Goal: Information Seeking & Learning: Learn about a topic

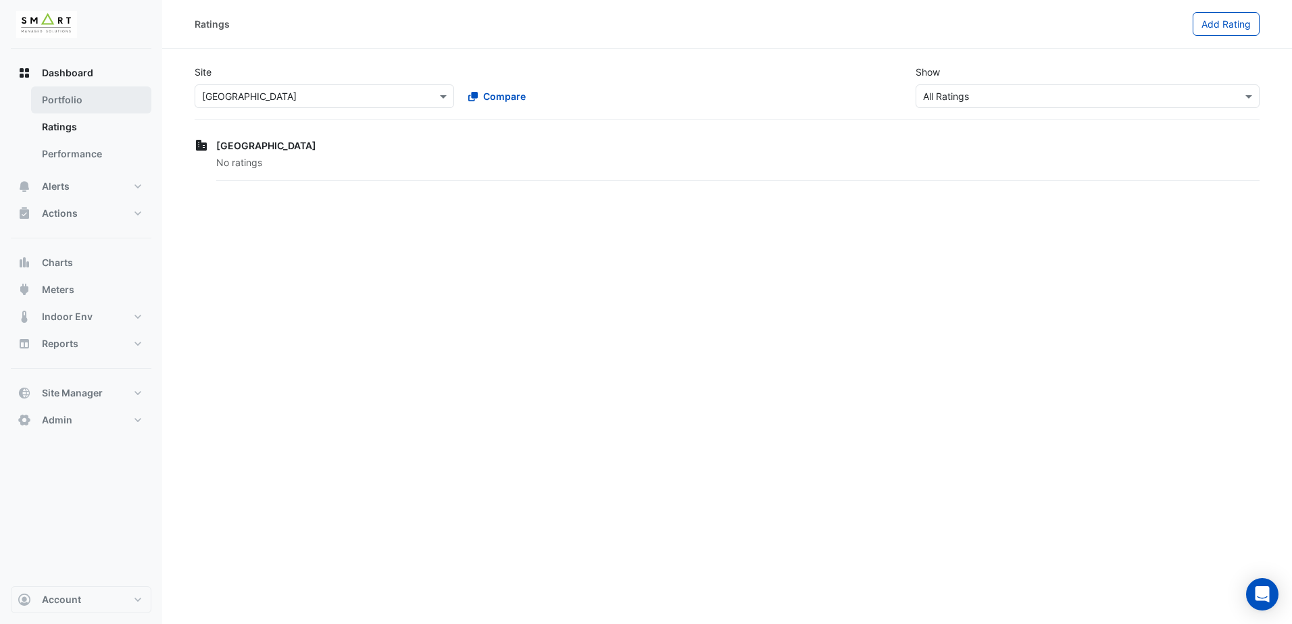
click at [91, 105] on link "Portfolio" at bounding box center [91, 100] width 120 height 27
select select "***"
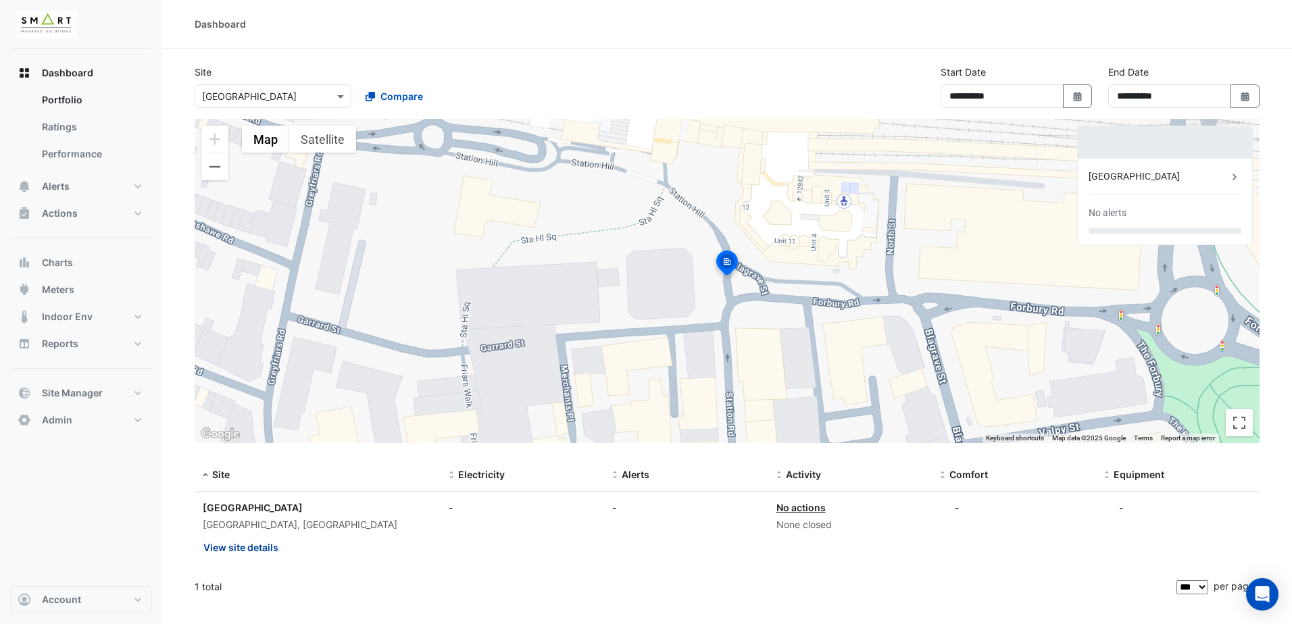
click at [261, 478] on button "View site details" at bounding box center [241, 548] width 76 height 24
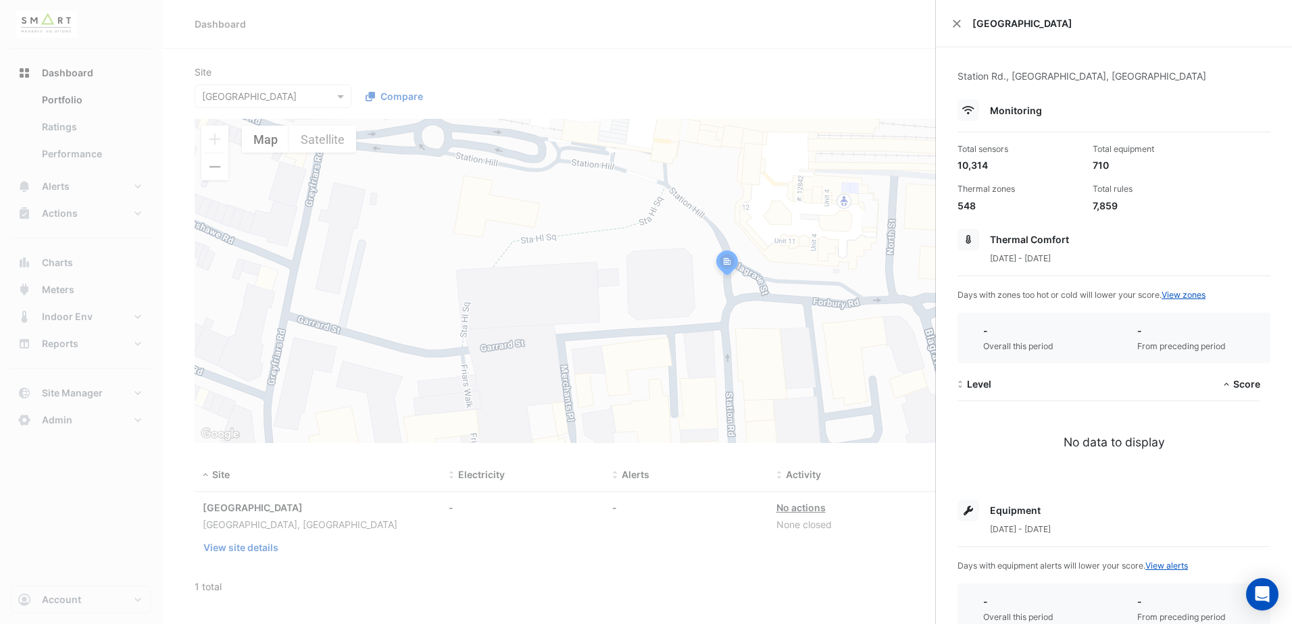
click at [1008, 256] on span "1 May 2025 - 31 Jul 2025" at bounding box center [1020, 258] width 61 height 10
click at [962, 27] on div "[GEOGRAPHIC_DATA]" at bounding box center [1114, 23] width 356 height 47
click at [954, 24] on button "Close" at bounding box center [956, 23] width 9 height 9
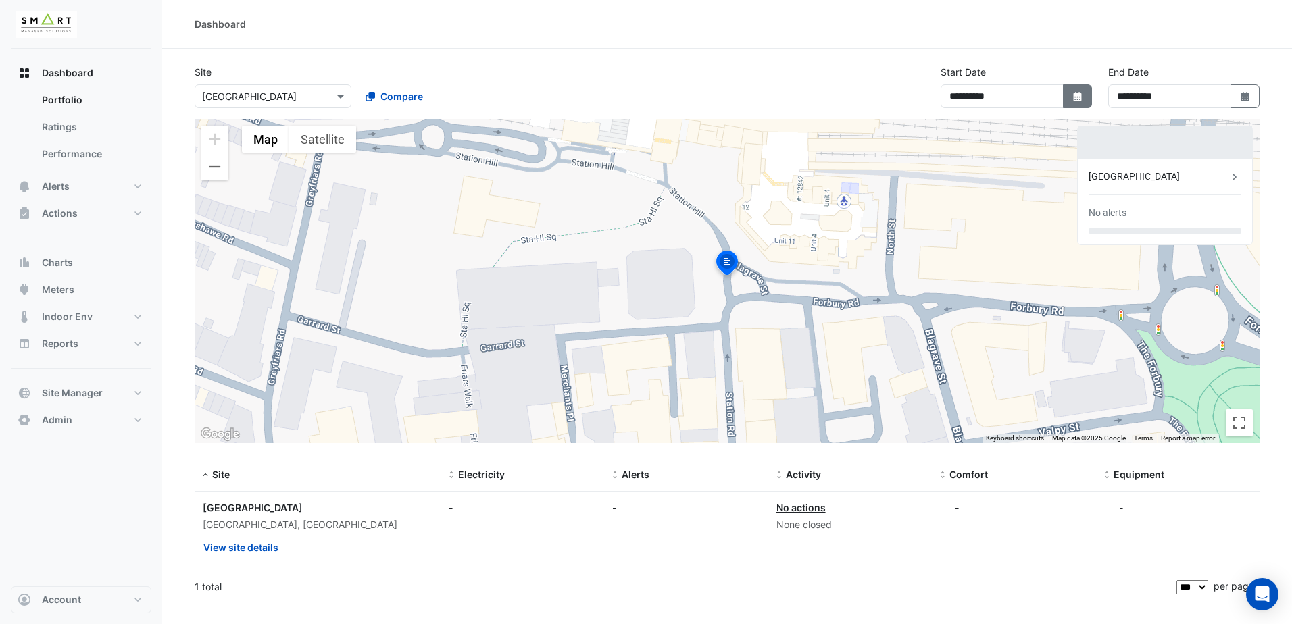
click at [1032, 95] on button "Select Date" at bounding box center [1078, 96] width 30 height 24
select select "*"
select select "****"
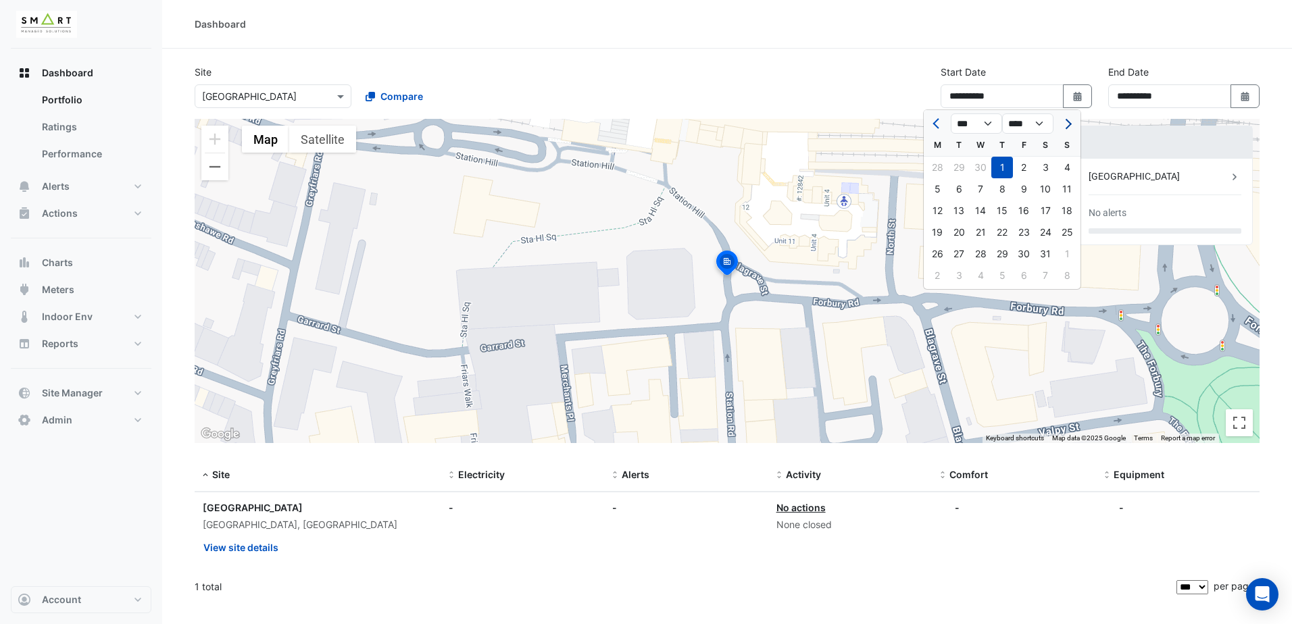
click at [1032, 127] on span "Next month" at bounding box center [1067, 124] width 10 height 10
select select "*"
click at [1032, 127] on div at bounding box center [1067, 124] width 27 height 22
click at [1032, 124] on div at bounding box center [1067, 124] width 27 height 22
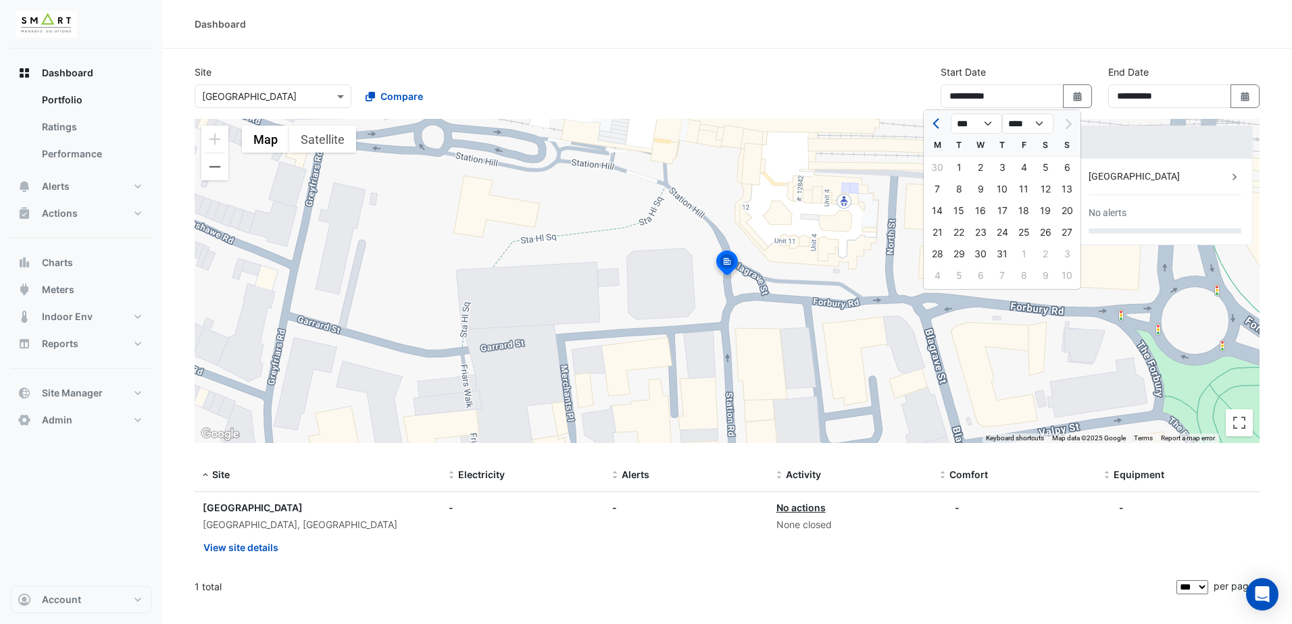
click at [1032, 122] on div at bounding box center [1067, 124] width 27 height 22
click at [1032, 125] on div at bounding box center [1067, 124] width 27 height 22
click at [1032, 93] on button "Select Date" at bounding box center [1246, 96] width 30 height 24
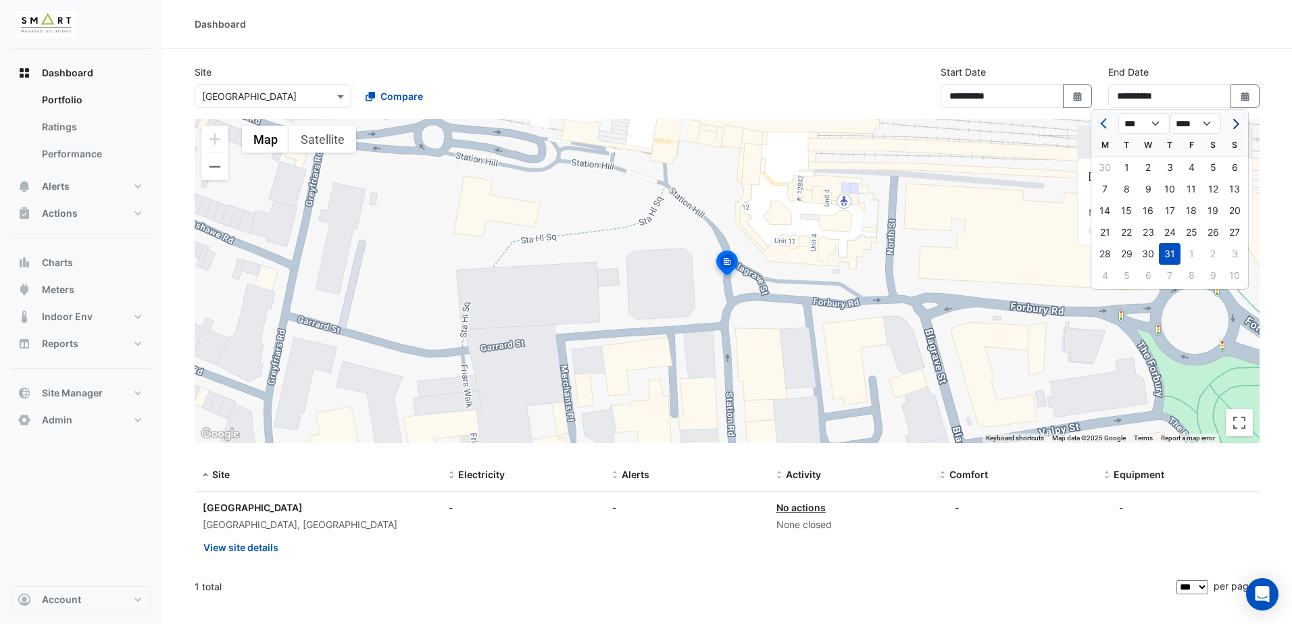
click at [1032, 122] on span "Next month" at bounding box center [1234, 124] width 10 height 10
select select "*"
click at [1032, 187] on div "10" at bounding box center [1235, 189] width 22 height 22
type input "**********"
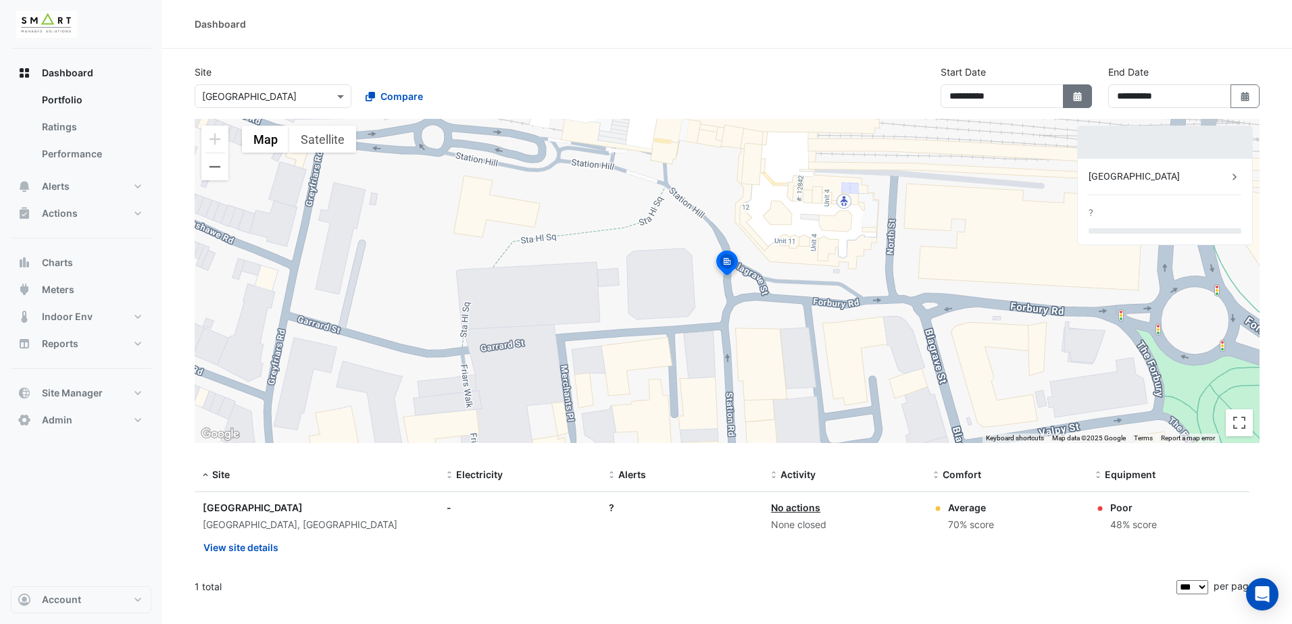
click at [1032, 95] on button "Select Date" at bounding box center [1078, 96] width 30 height 24
select select "*"
select select "****"
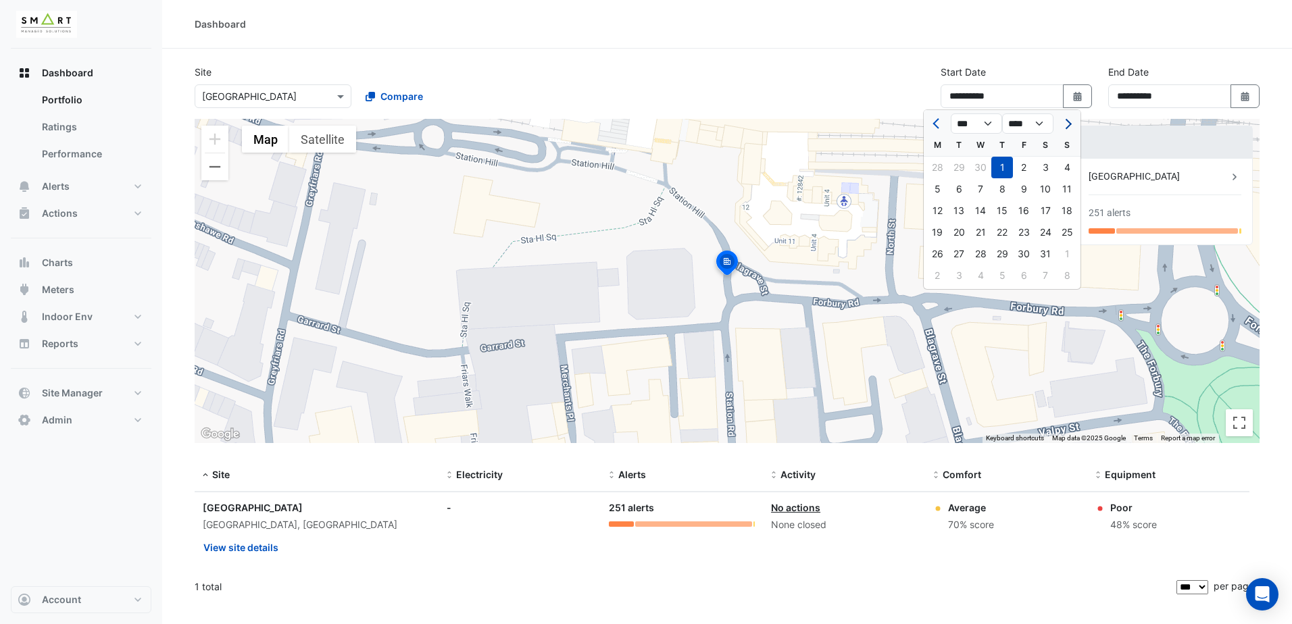
click at [1032, 128] on button "Next month" at bounding box center [1067, 124] width 16 height 22
select select "*"
click at [934, 189] on div "4" at bounding box center [938, 189] width 22 height 22
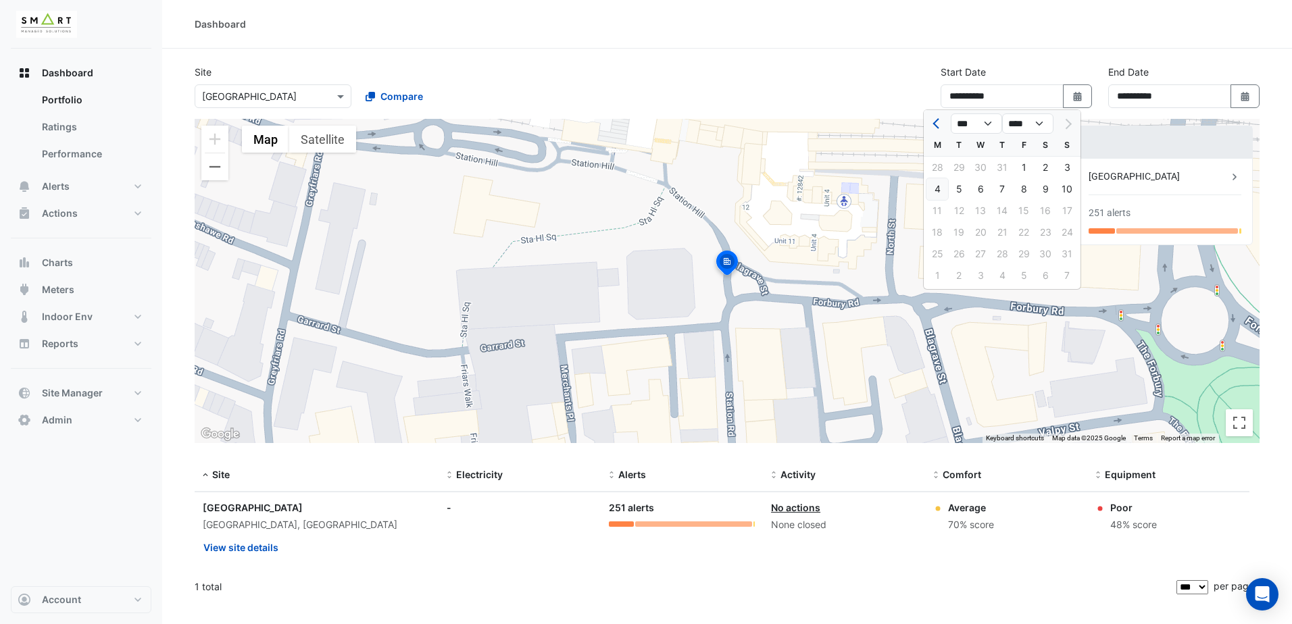
type input "**********"
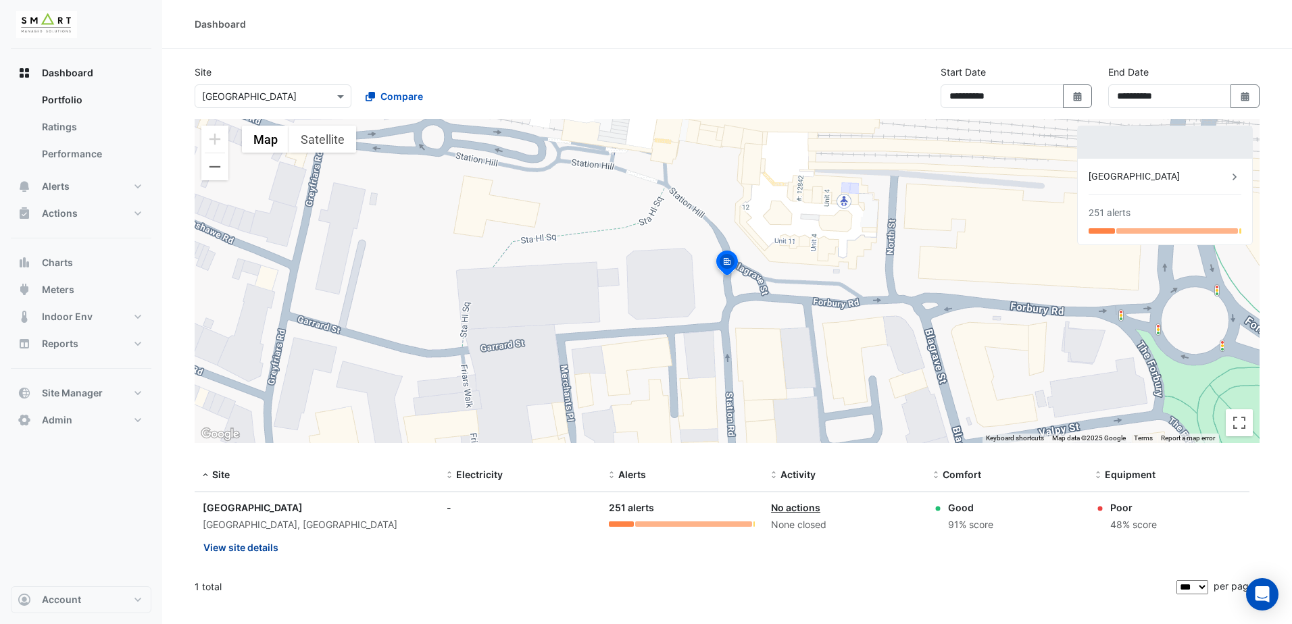
click at [260, 478] on button "View site details" at bounding box center [241, 548] width 76 height 24
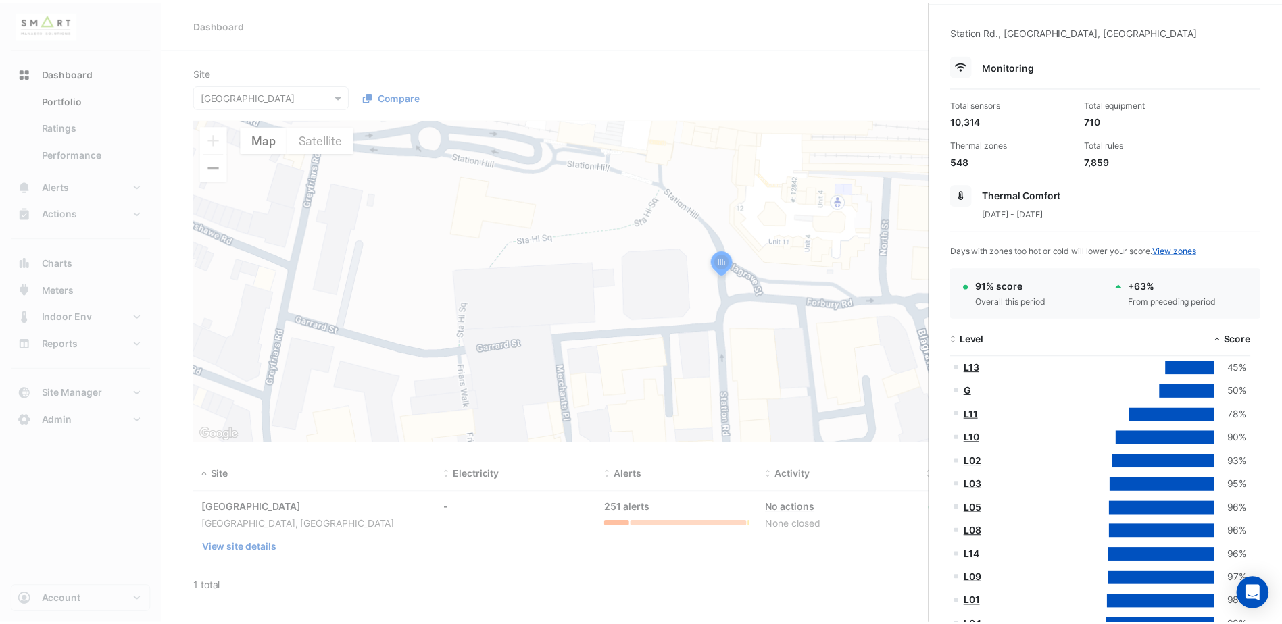
scroll to position [68, 0]
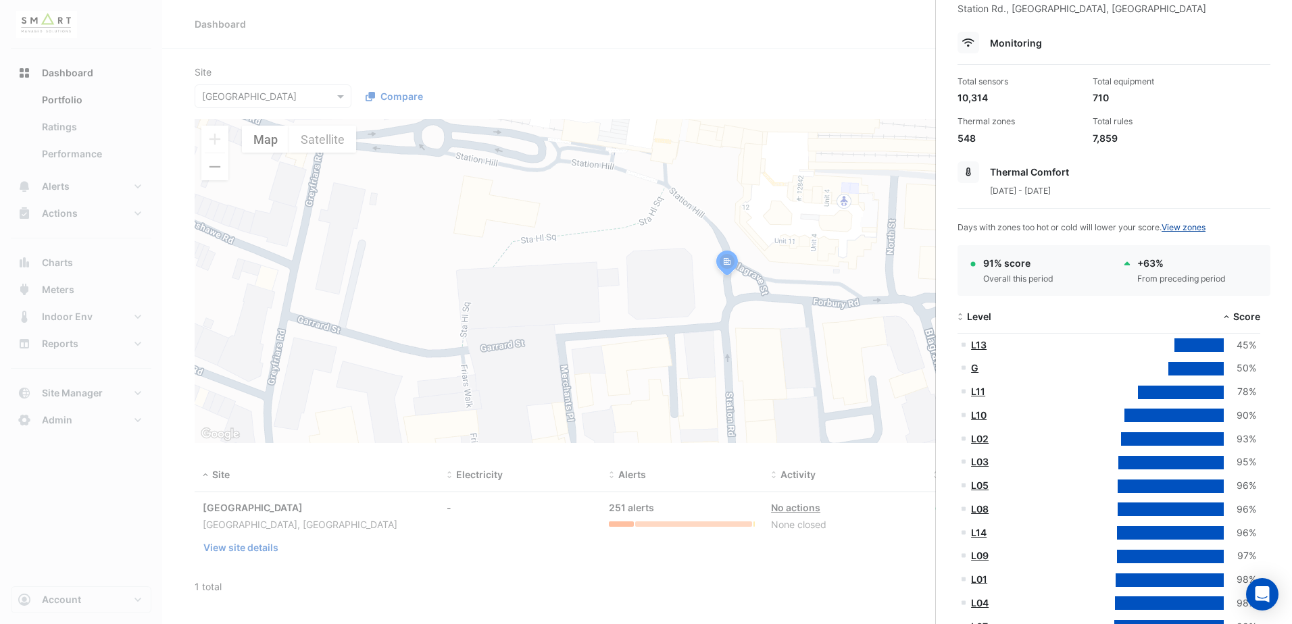
click at [1032, 225] on link "View zones" at bounding box center [1184, 227] width 44 height 10
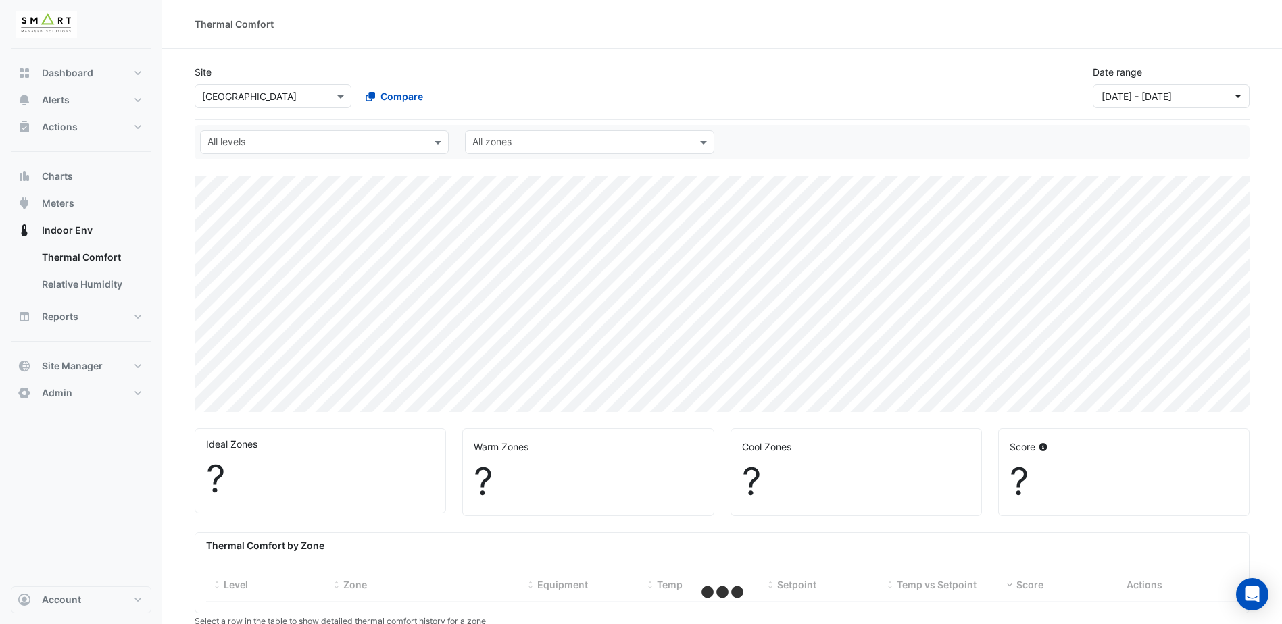
select select "***"
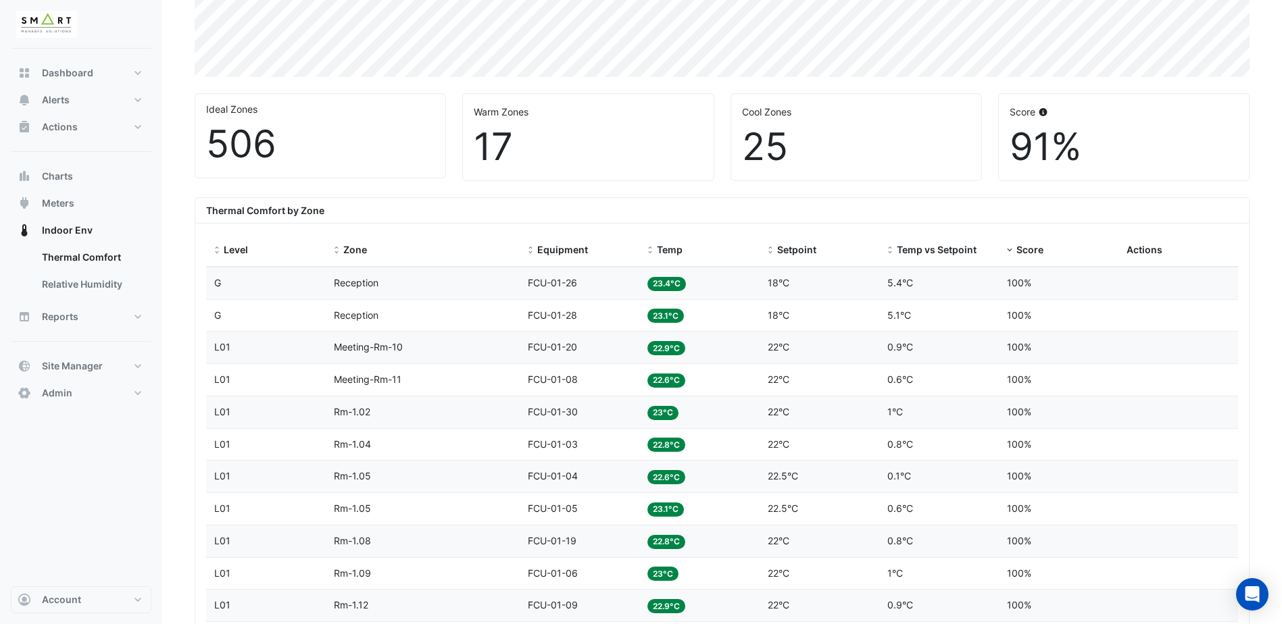
scroll to position [338, 0]
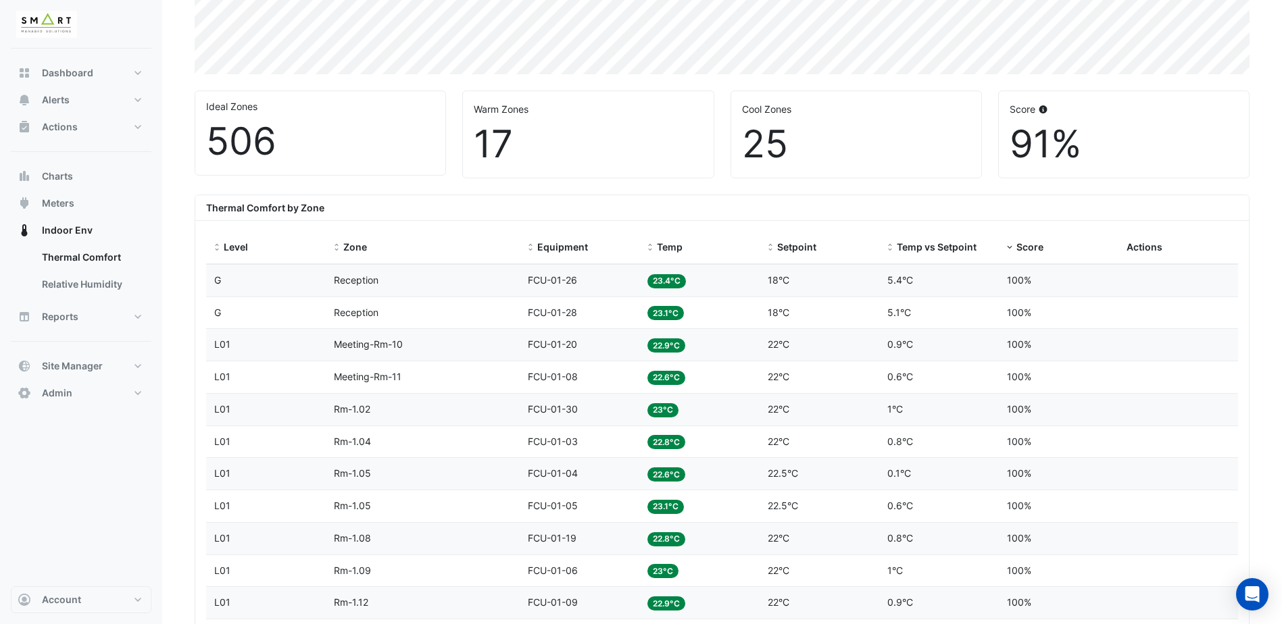
click at [524, 151] on div "17" at bounding box center [588, 144] width 228 height 45
click at [1019, 247] on span "Score" at bounding box center [1029, 246] width 27 height 11
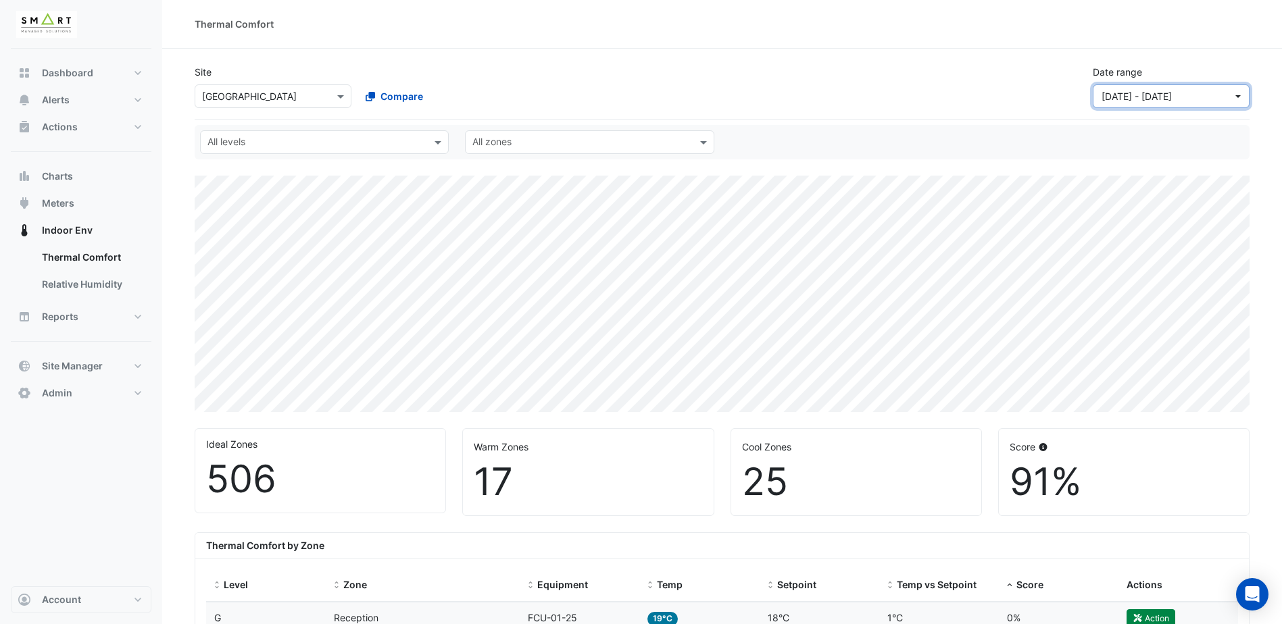
click at [1032, 93] on span "04 Aug 25 - 10 Aug 25" at bounding box center [1137, 96] width 70 height 11
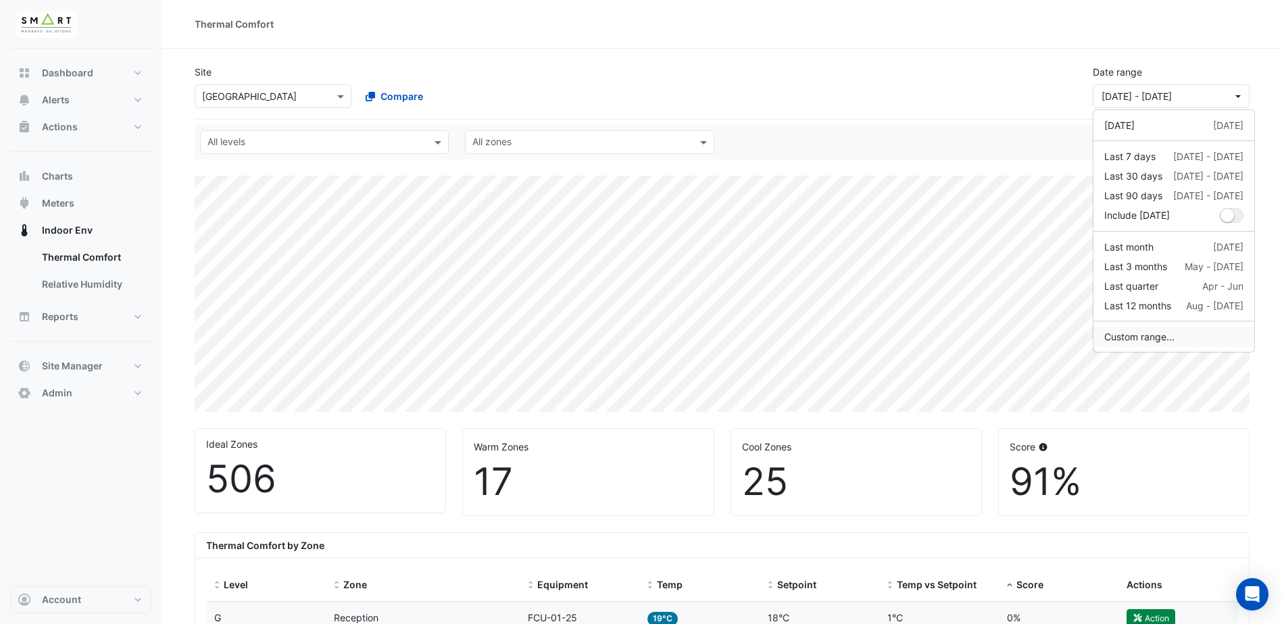
click at [1032, 330] on button "Custom range..." at bounding box center [1174, 337] width 161 height 20
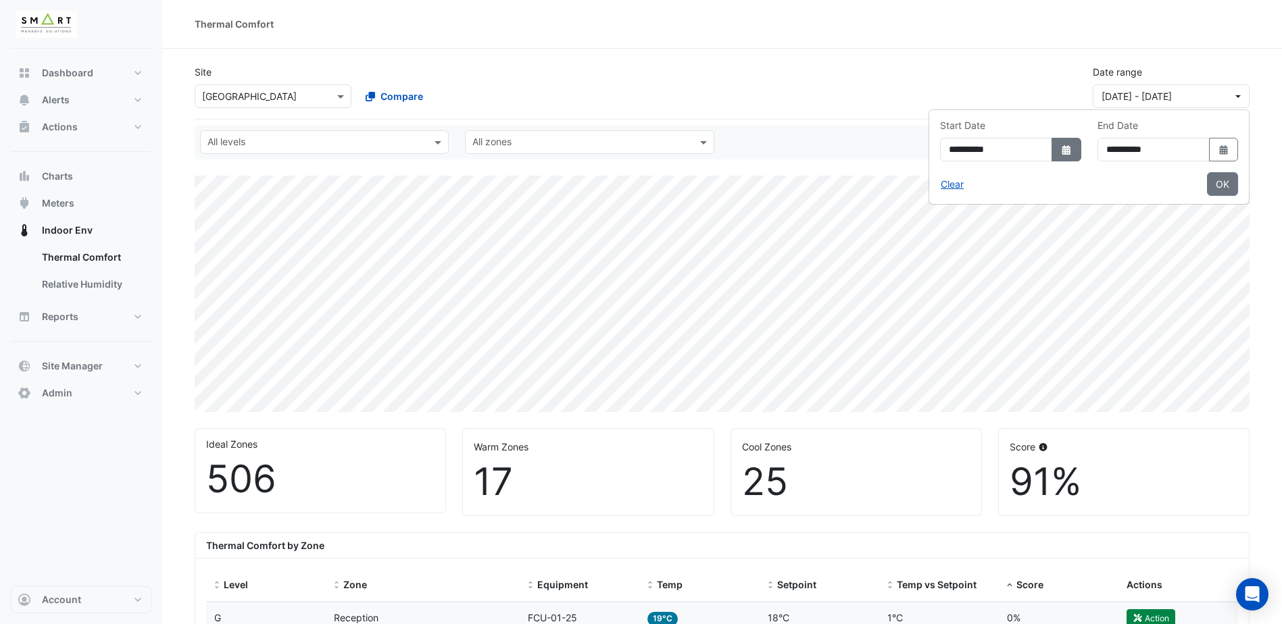
click at [1032, 150] on button "Select Date" at bounding box center [1067, 150] width 30 height 24
select select "*"
select select "****"
click at [1032, 151] on button "Select Date" at bounding box center [1224, 150] width 30 height 24
click at [1032, 266] on div "14" at bounding box center [1135, 264] width 22 height 22
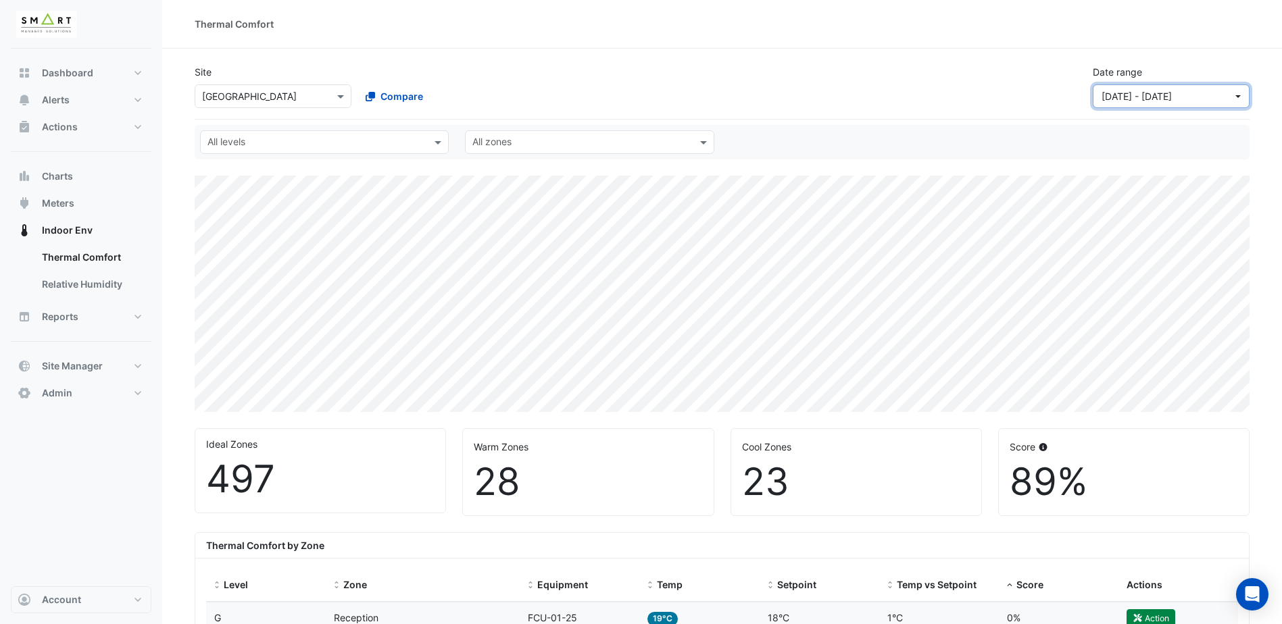
click at [1032, 97] on span "04 Aug 25 - 14 Aug 25" at bounding box center [1137, 96] width 70 height 11
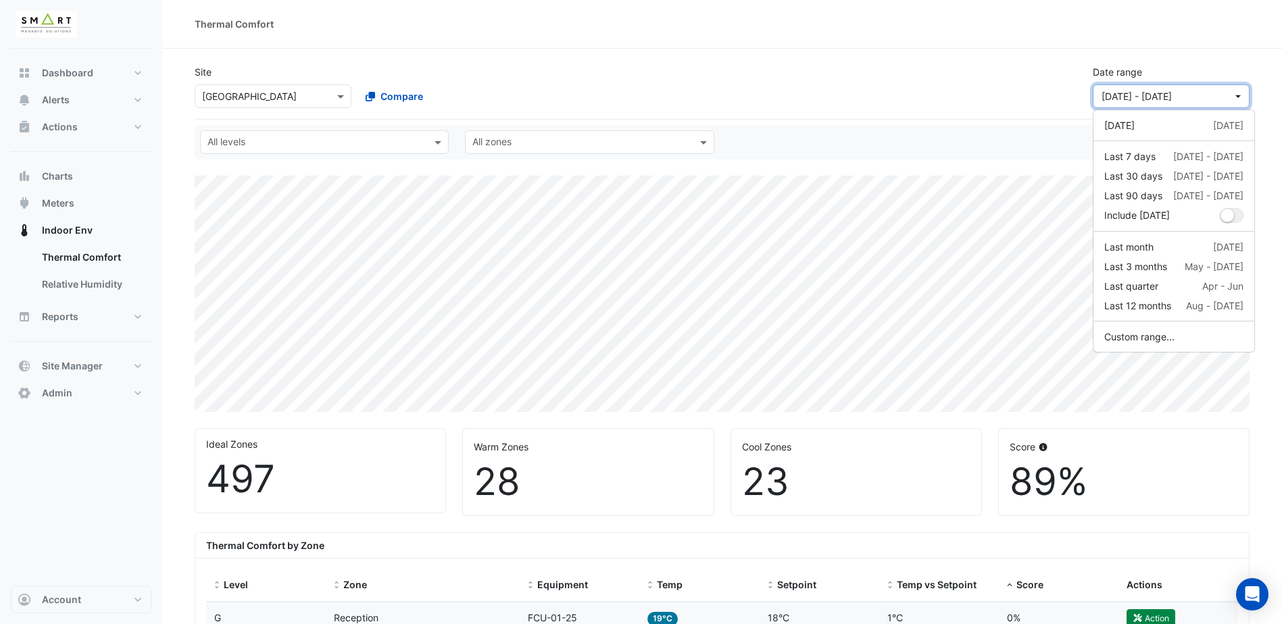
click at [1032, 97] on span "04 Aug 25 - 14 Aug 25" at bounding box center [1137, 96] width 70 height 11
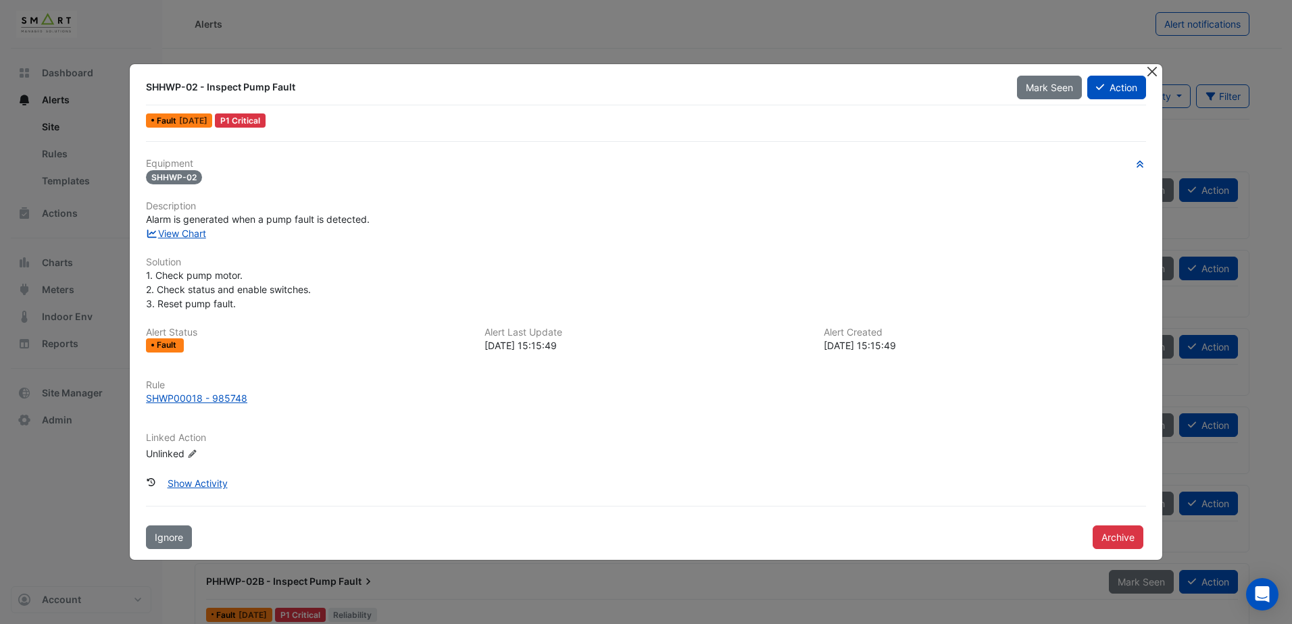
click at [1152, 70] on button "Close" at bounding box center [1153, 71] width 14 height 14
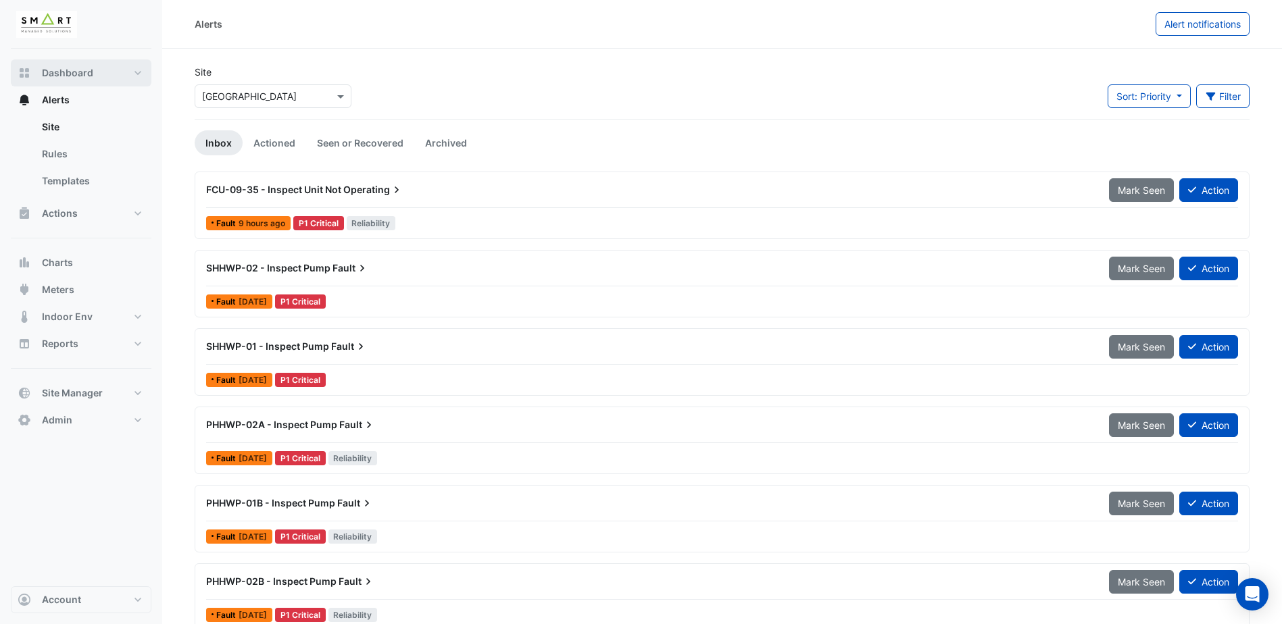
click at [70, 62] on button "Dashboard" at bounding box center [81, 72] width 141 height 27
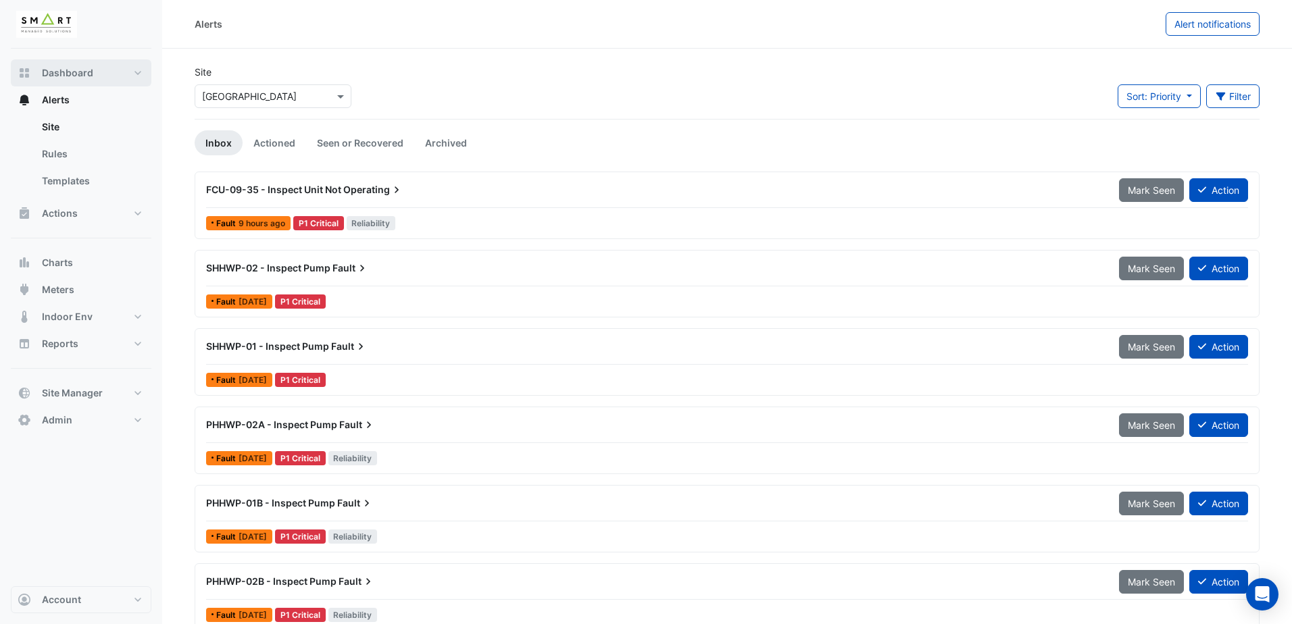
select select "***"
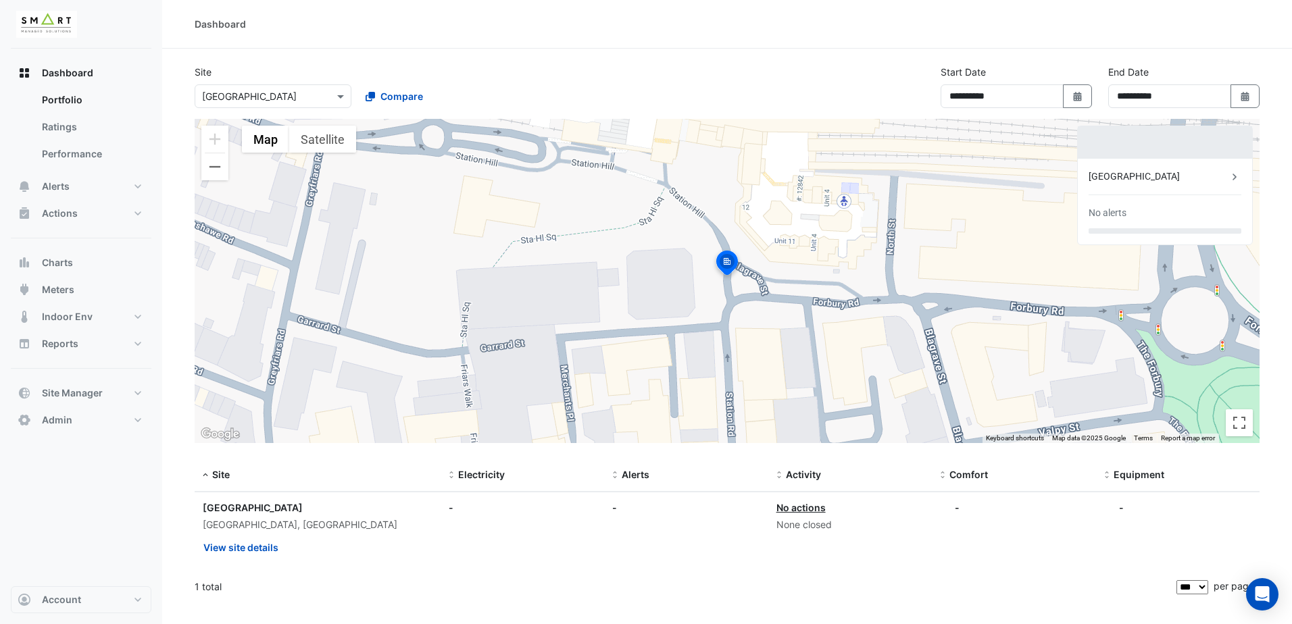
click at [1260, 97] on div "**********" at bounding box center [1184, 92] width 168 height 54
click at [1254, 97] on button "Select Date" at bounding box center [1246, 96] width 30 height 24
click at [1233, 126] on span "Next month" at bounding box center [1234, 124] width 10 height 10
select select "*"
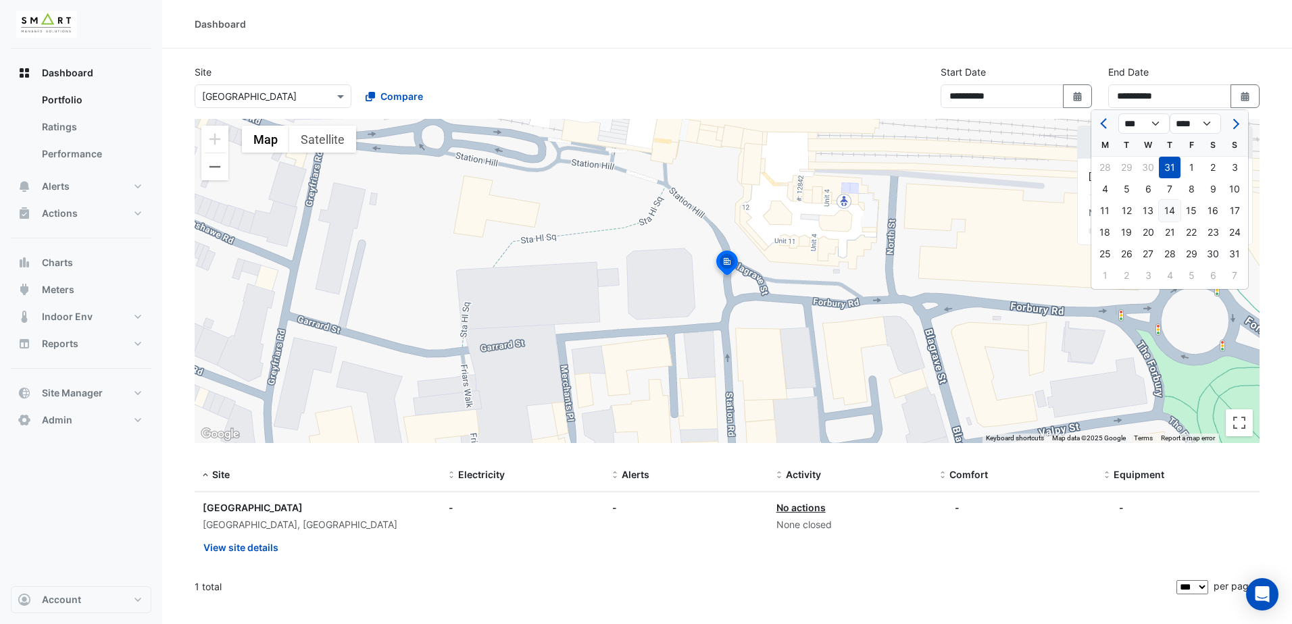
click at [1172, 213] on div "14" at bounding box center [1170, 211] width 22 height 22
type input "**********"
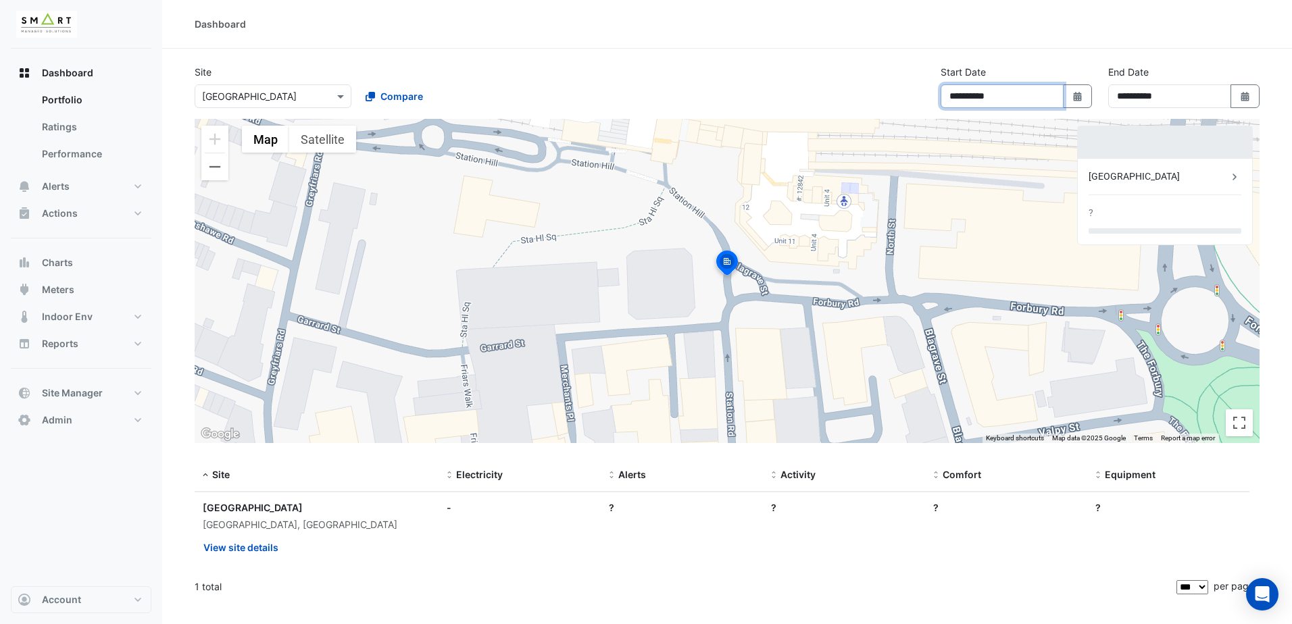
click at [1062, 92] on input "**********" at bounding box center [1002, 96] width 123 height 24
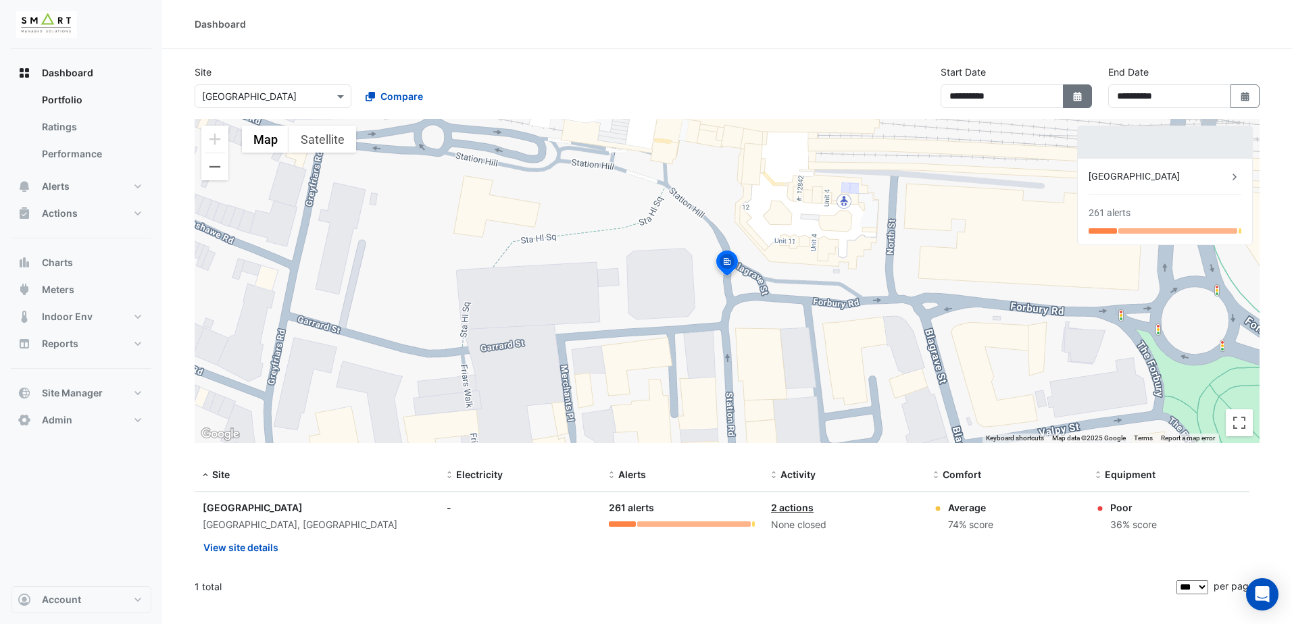
click at [1083, 94] on button "Select Date" at bounding box center [1078, 96] width 30 height 24
select select "*"
select select "****"
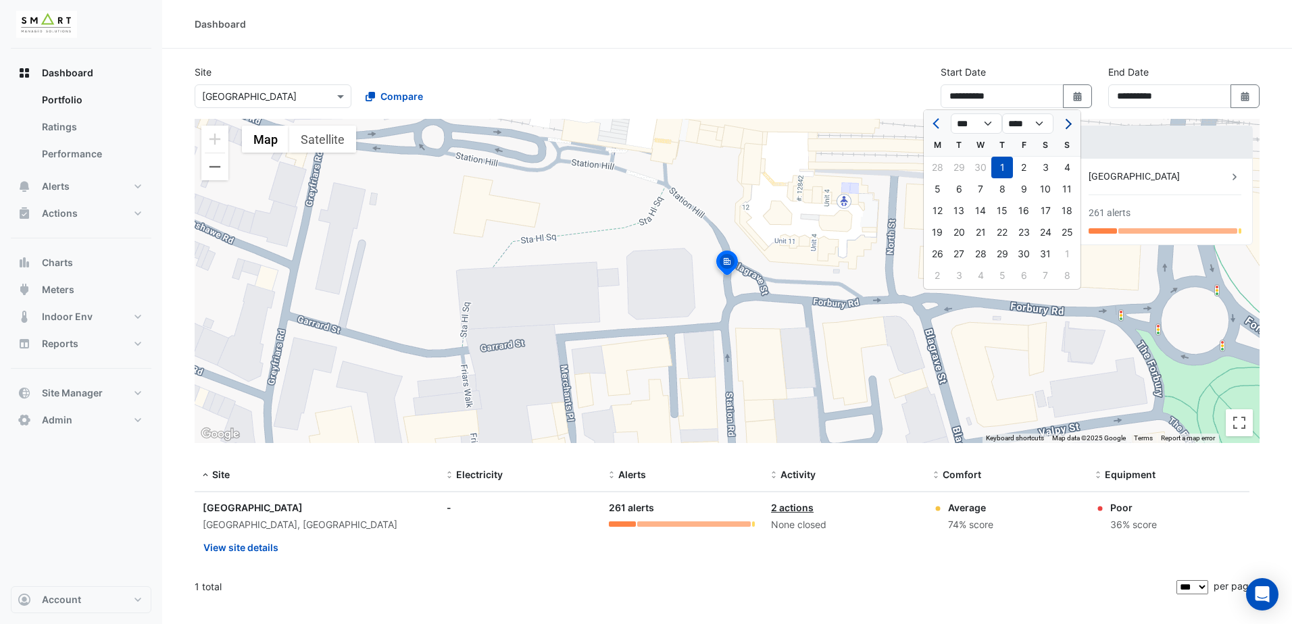
click at [1069, 127] on button "Next month" at bounding box center [1067, 124] width 16 height 22
click at [1069, 126] on button "Next month" at bounding box center [1067, 124] width 16 height 22
select select "*"
click at [1004, 208] on div "14" at bounding box center [1002, 211] width 22 height 22
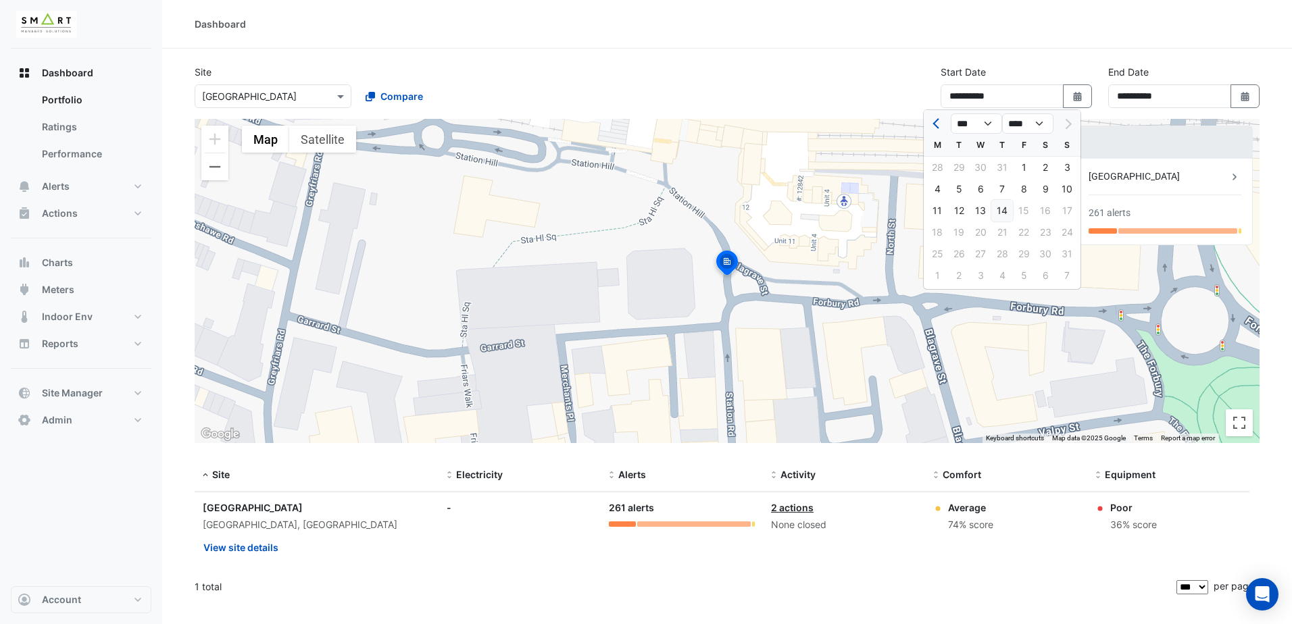
type input "**********"
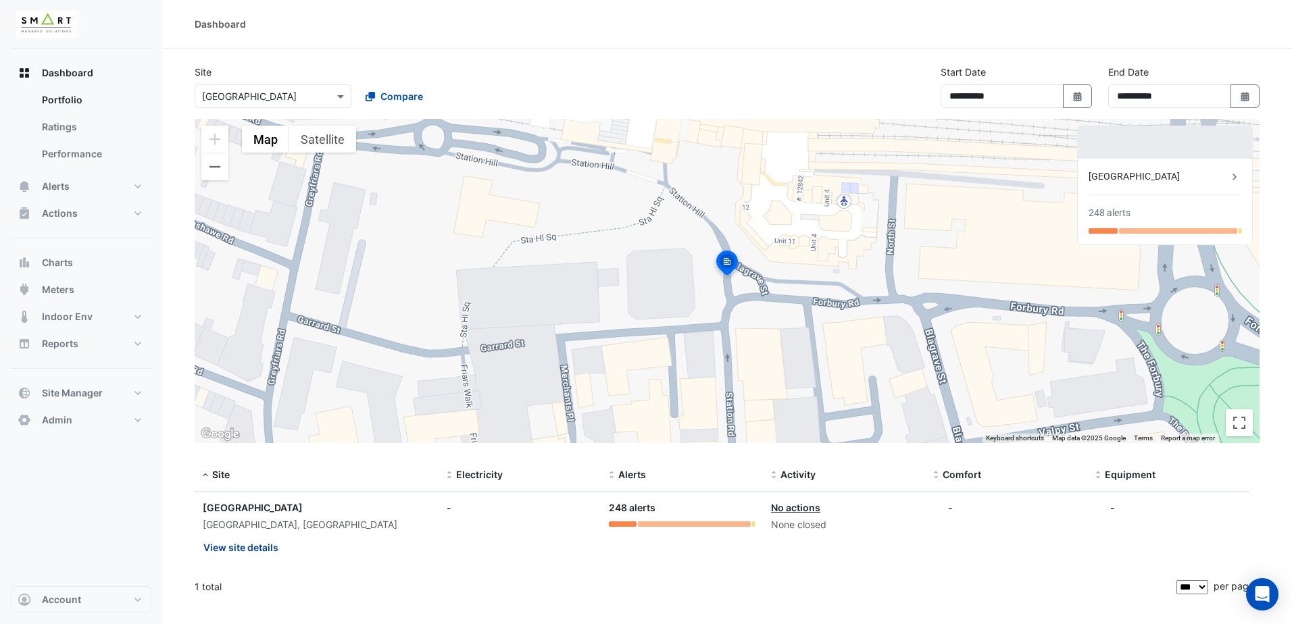
click at [253, 553] on button "View site details" at bounding box center [241, 548] width 76 height 24
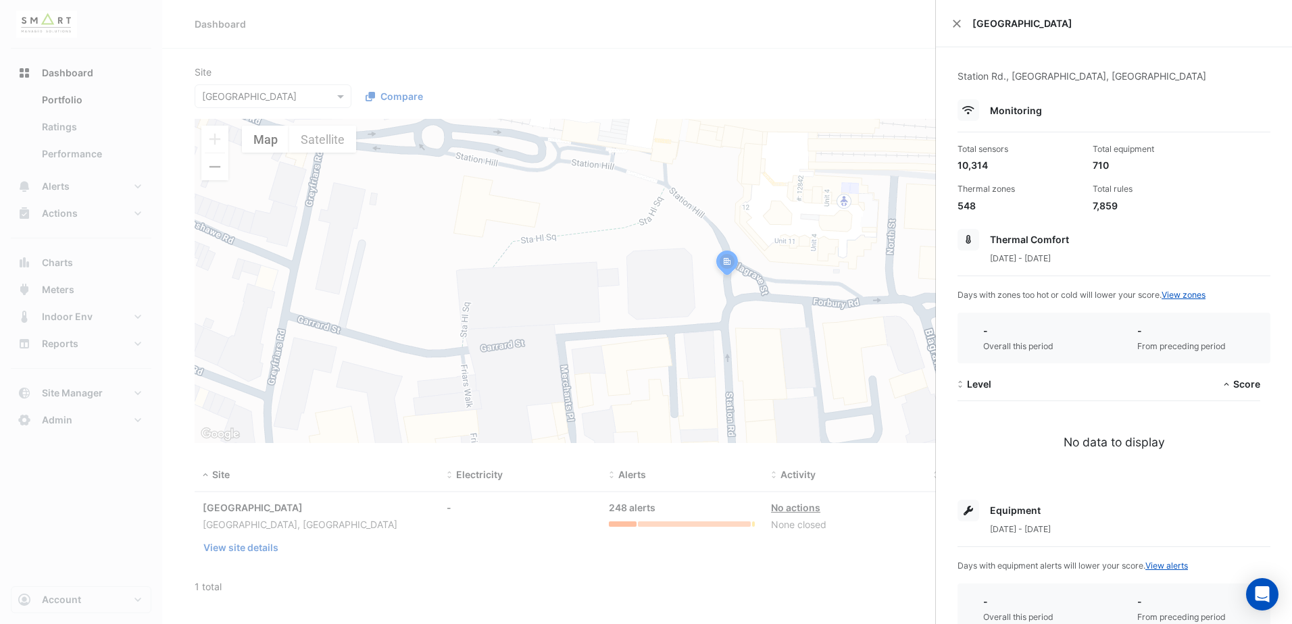
drag, startPoint x: 253, startPoint y: 553, endPoint x: 1158, endPoint y: 286, distance: 942.9
click at [1157, 286] on div "Station Rd., [GEOGRAPHIC_DATA], [GEOGRAPHIC_DATA] Monitoring Total sensors 10,3…" at bounding box center [1114, 479] width 356 height 865
click at [1182, 293] on link "View zones" at bounding box center [1184, 295] width 44 height 10
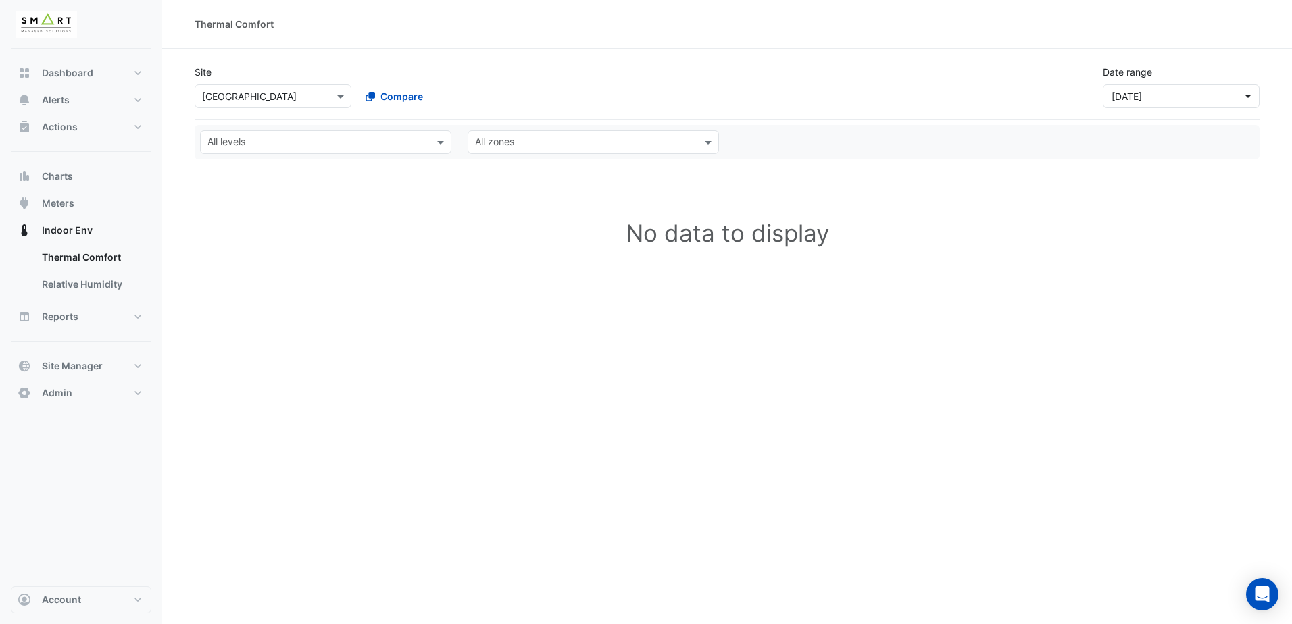
select select "***"
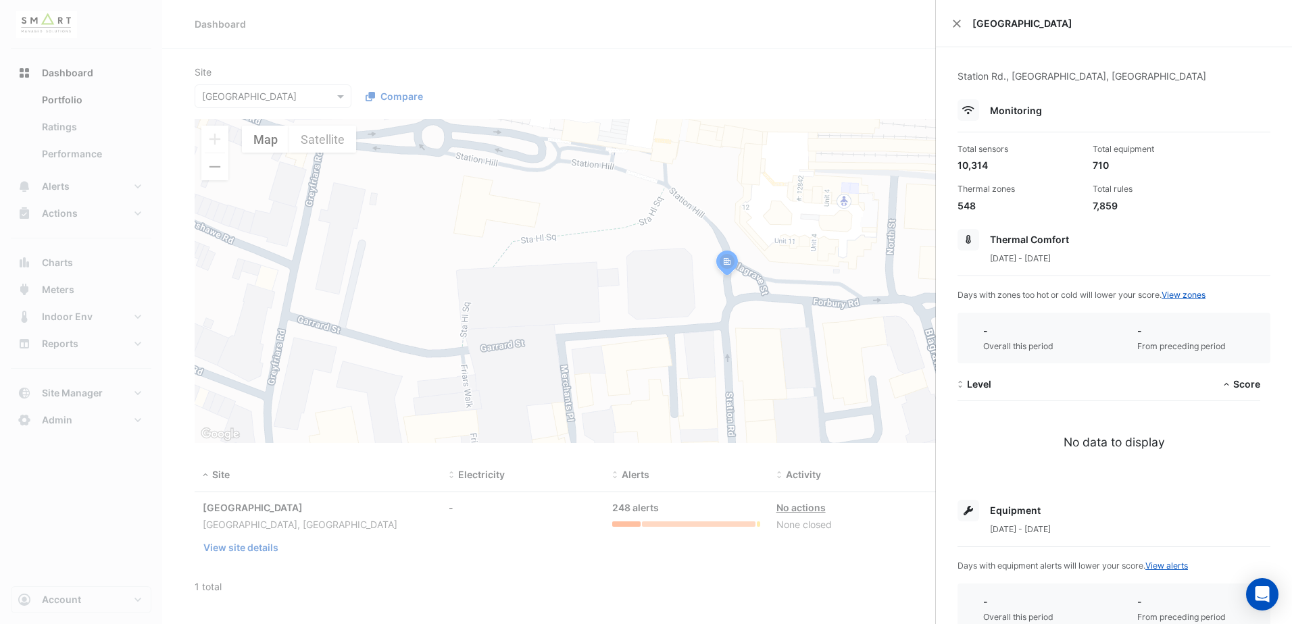
click at [1044, 259] on span "[DATE] - [DATE]" at bounding box center [1020, 258] width 61 height 10
click at [956, 29] on div "[GEOGRAPHIC_DATA]" at bounding box center [1114, 23] width 356 height 47
click at [955, 20] on button "Close" at bounding box center [956, 23] width 9 height 9
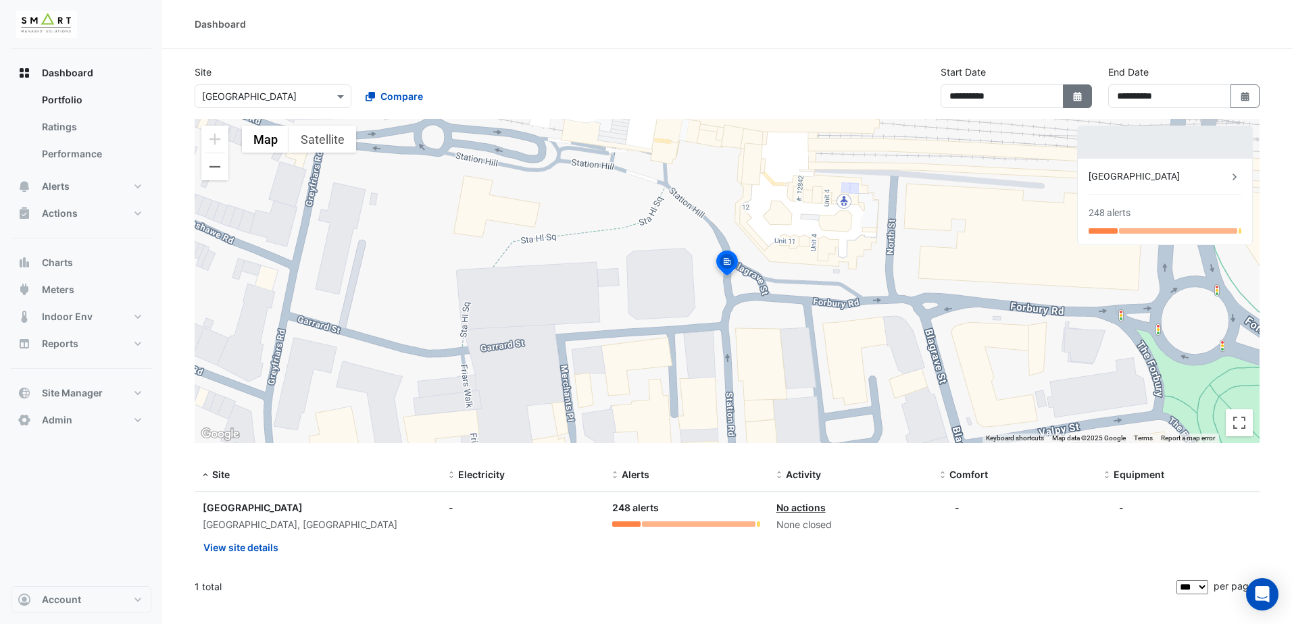
click at [1083, 95] on button "Select Date" at bounding box center [1078, 96] width 30 height 24
select select "*"
select select "****"
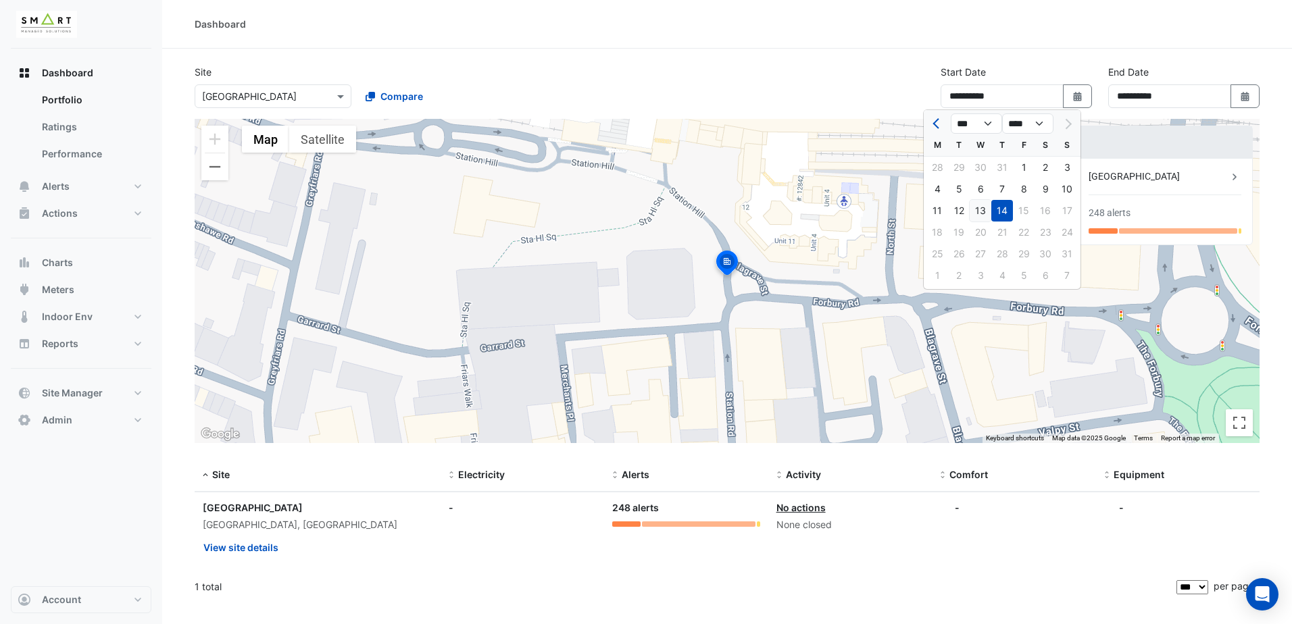
click at [985, 207] on div "13" at bounding box center [981, 211] width 22 height 22
type input "**********"
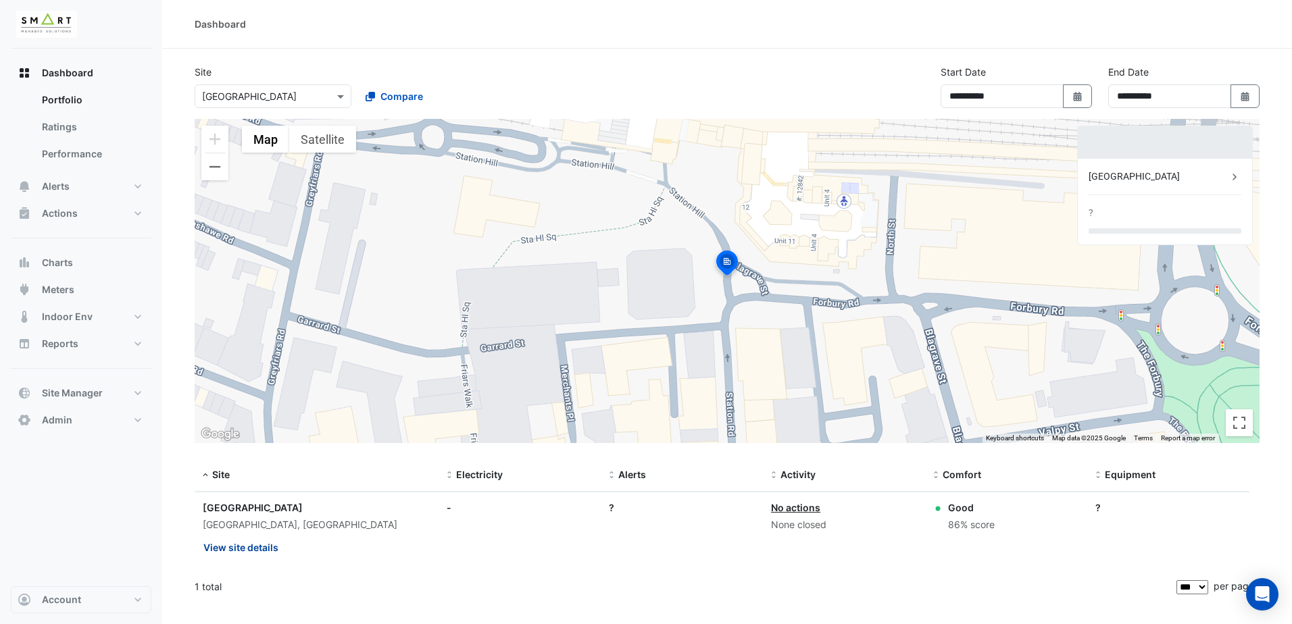
click at [232, 541] on button "View site details" at bounding box center [241, 548] width 76 height 24
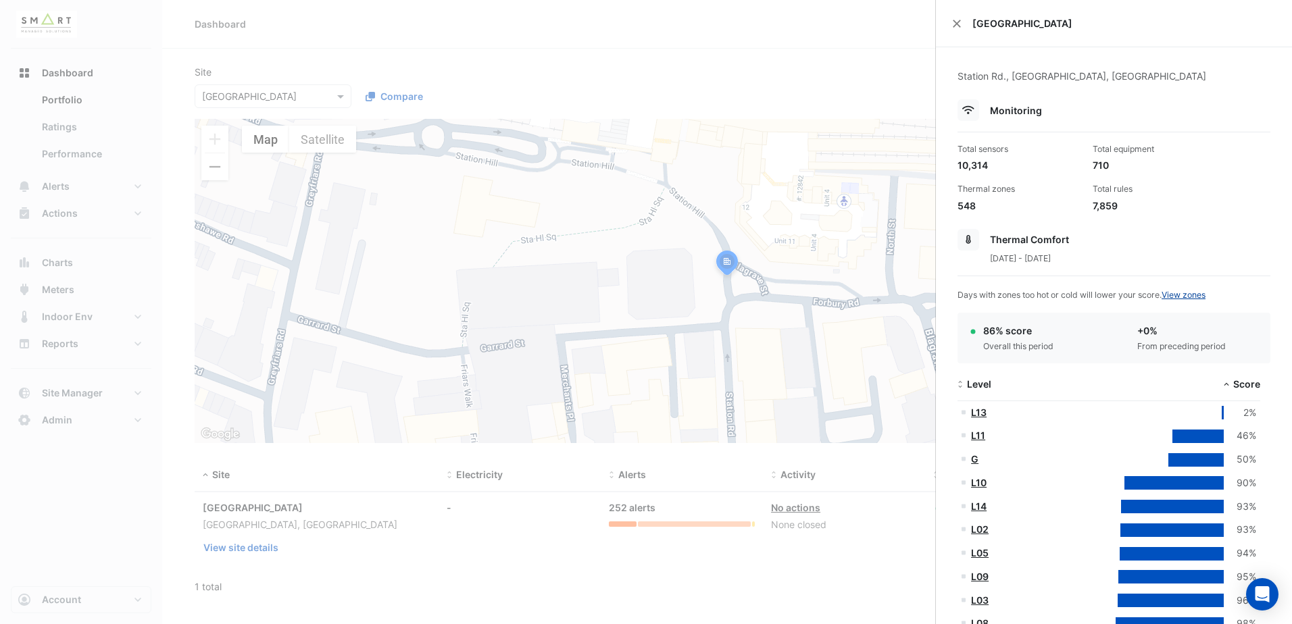
click at [1200, 297] on link "View zones" at bounding box center [1184, 295] width 44 height 10
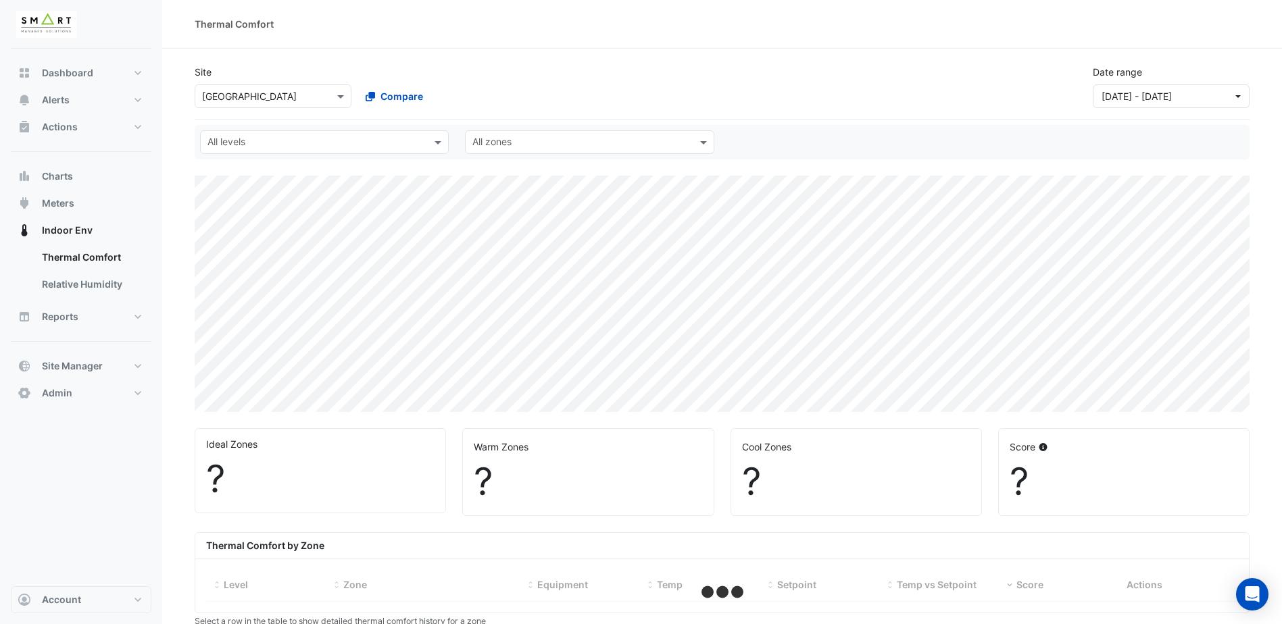
select select "***"
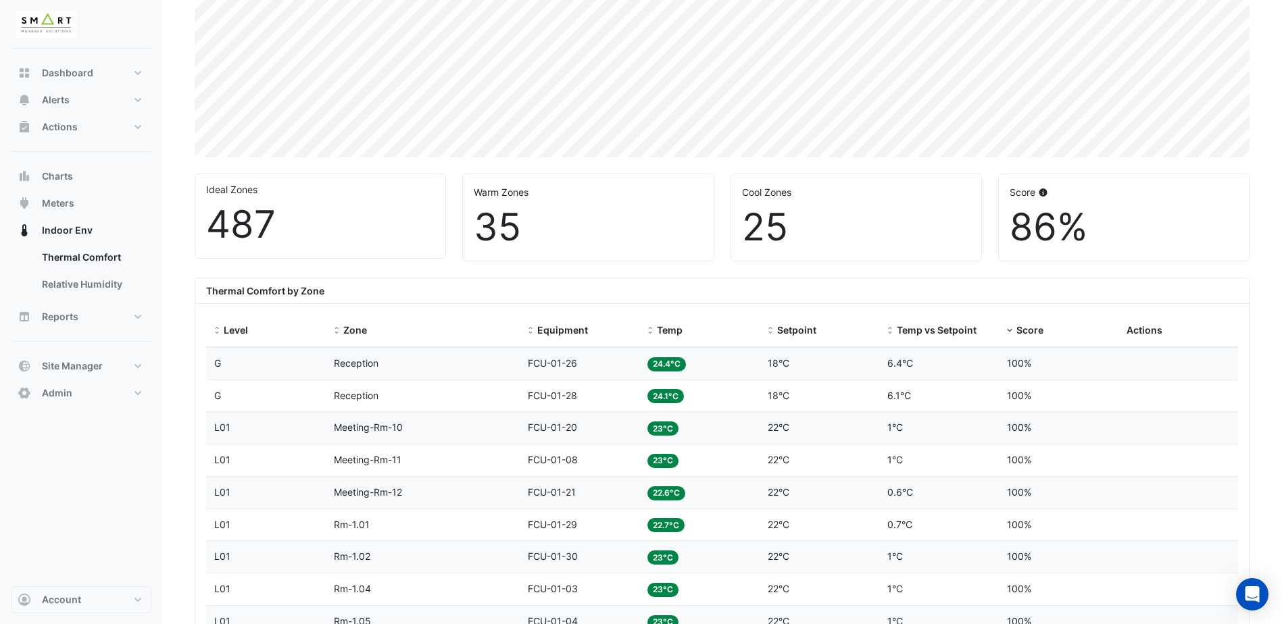
scroll to position [270, 0]
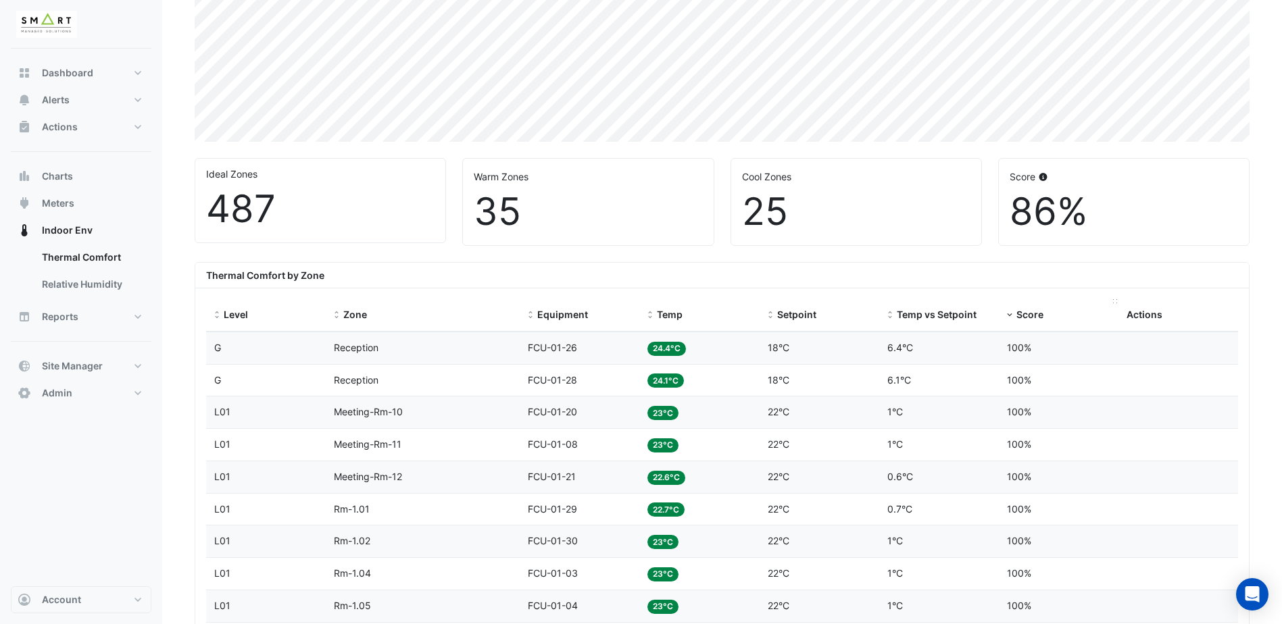
click at [1029, 316] on span "Score" at bounding box center [1029, 314] width 27 height 11
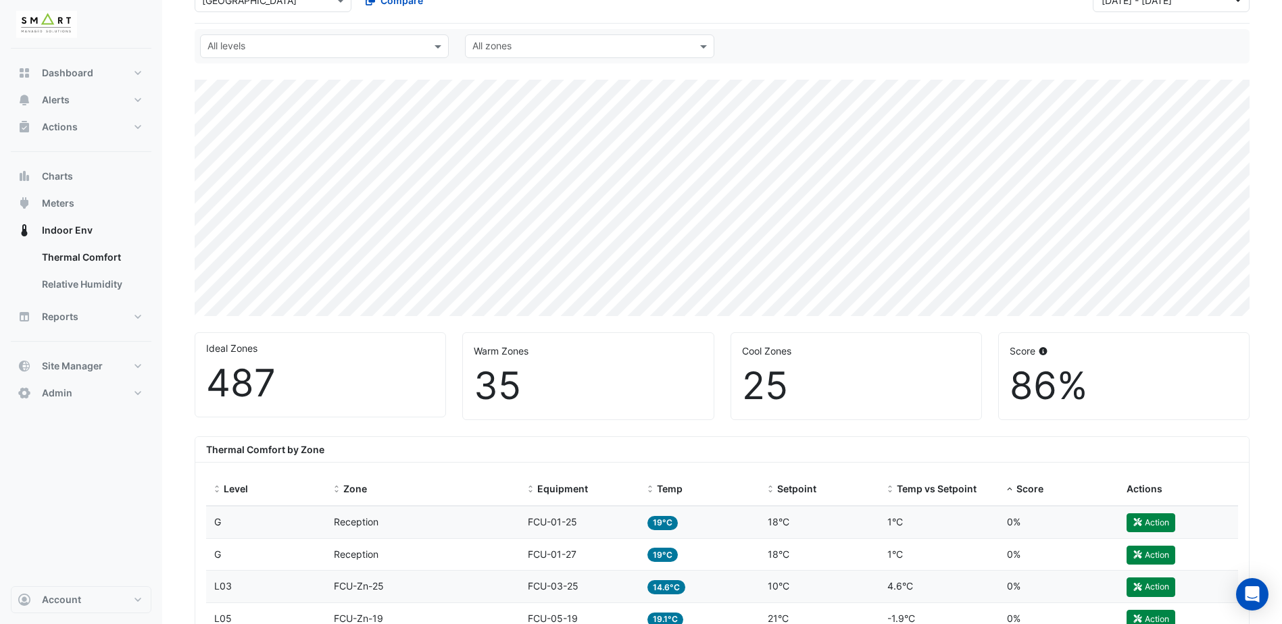
scroll to position [68, 0]
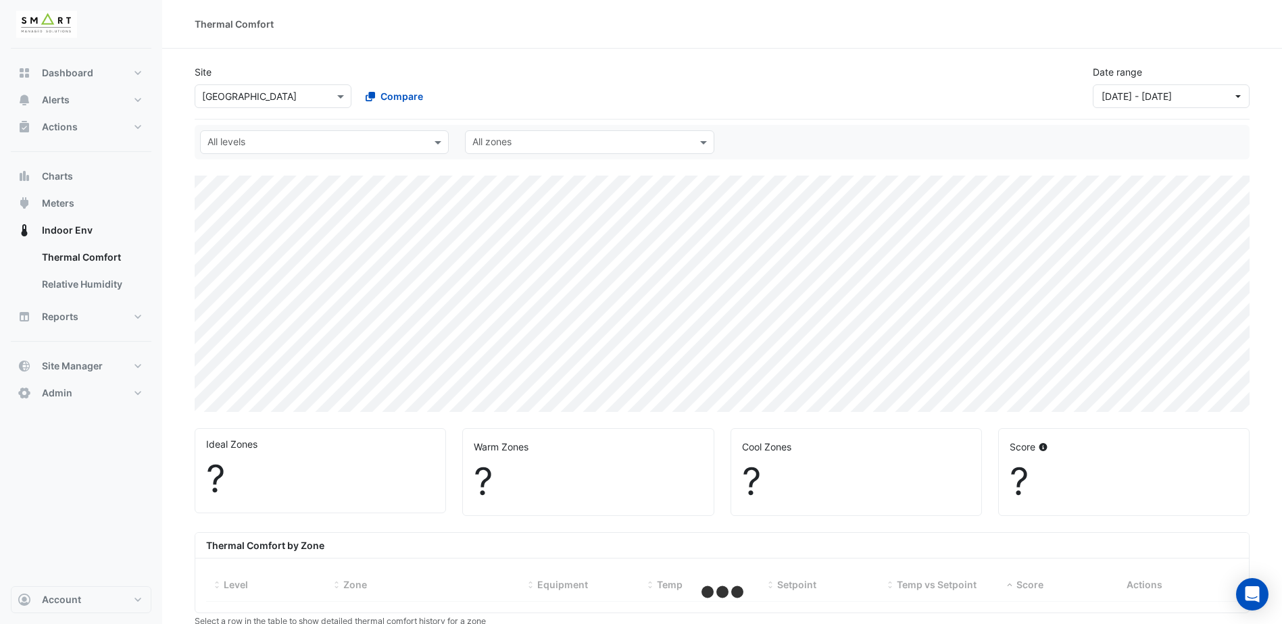
scroll to position [68, 0]
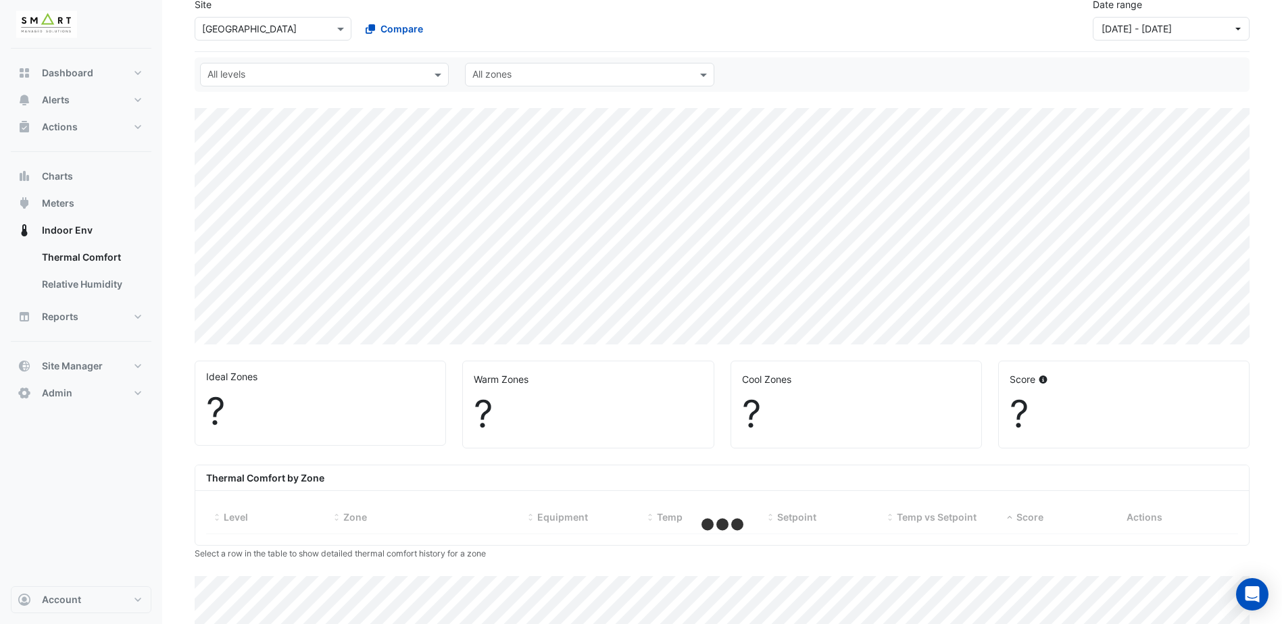
select select "***"
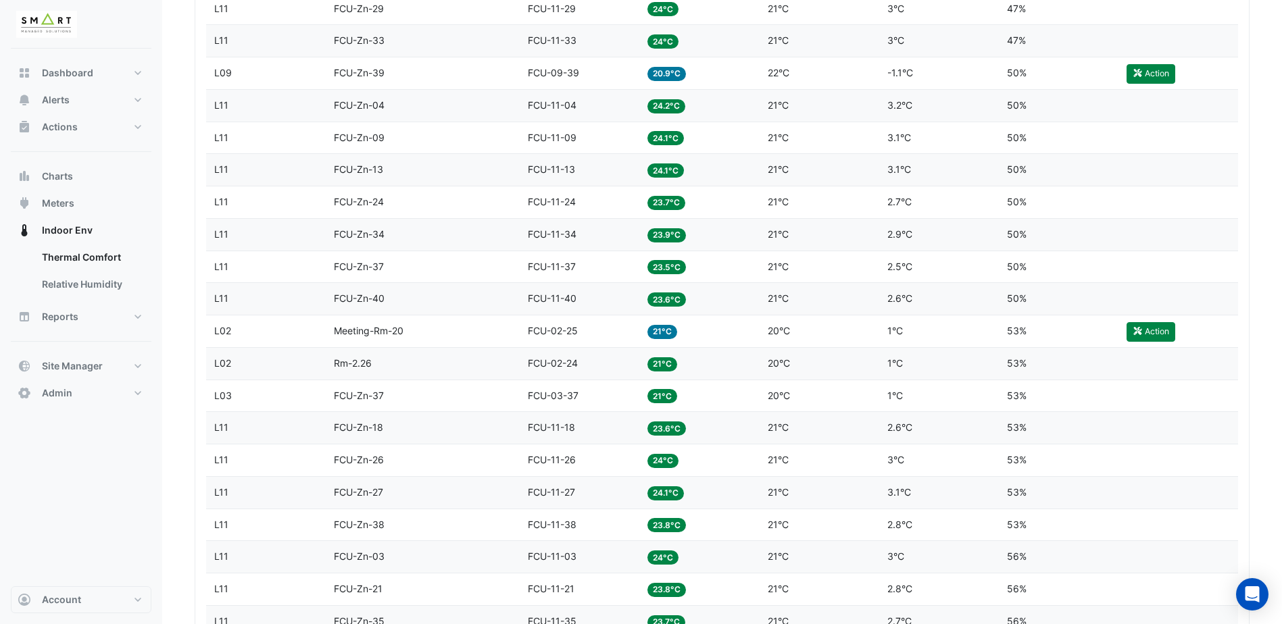
scroll to position [3569, 0]
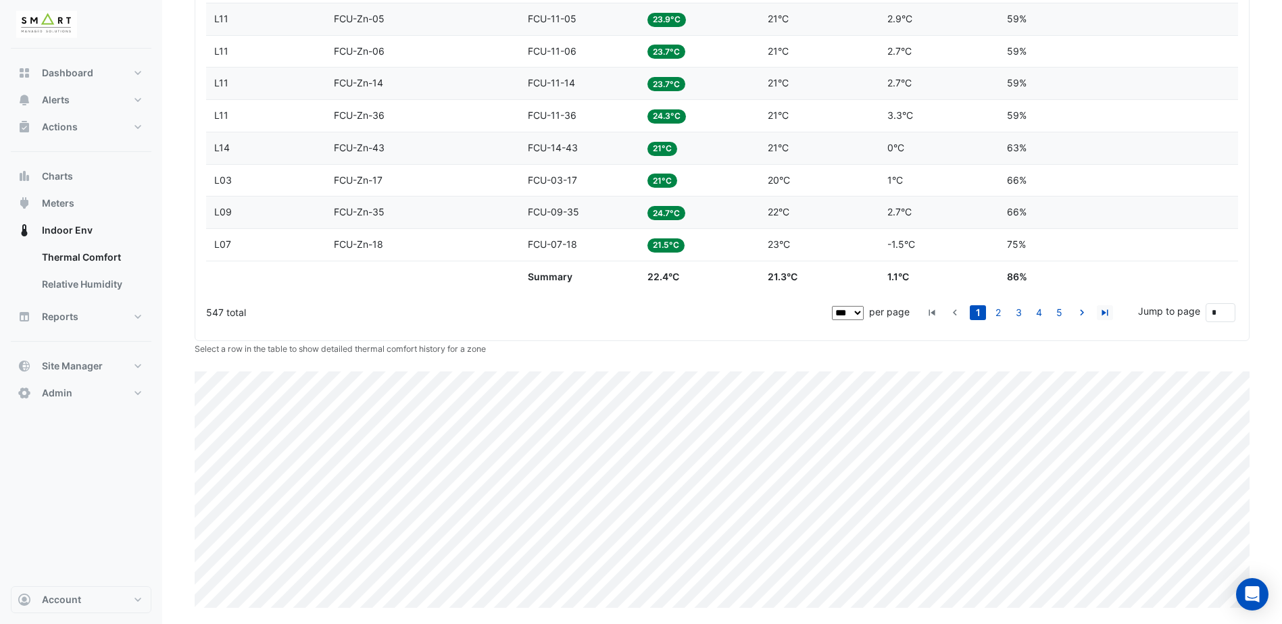
click at [1102, 314] on icon "go to last page" at bounding box center [1105, 315] width 16 height 14
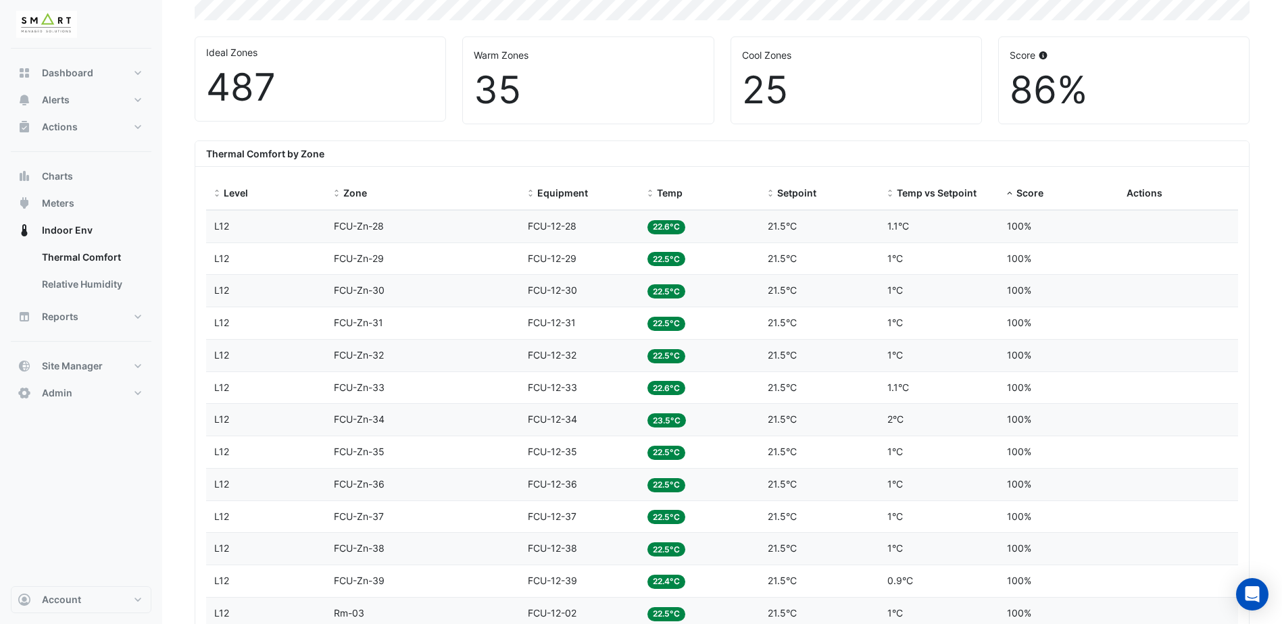
scroll to position [371, 0]
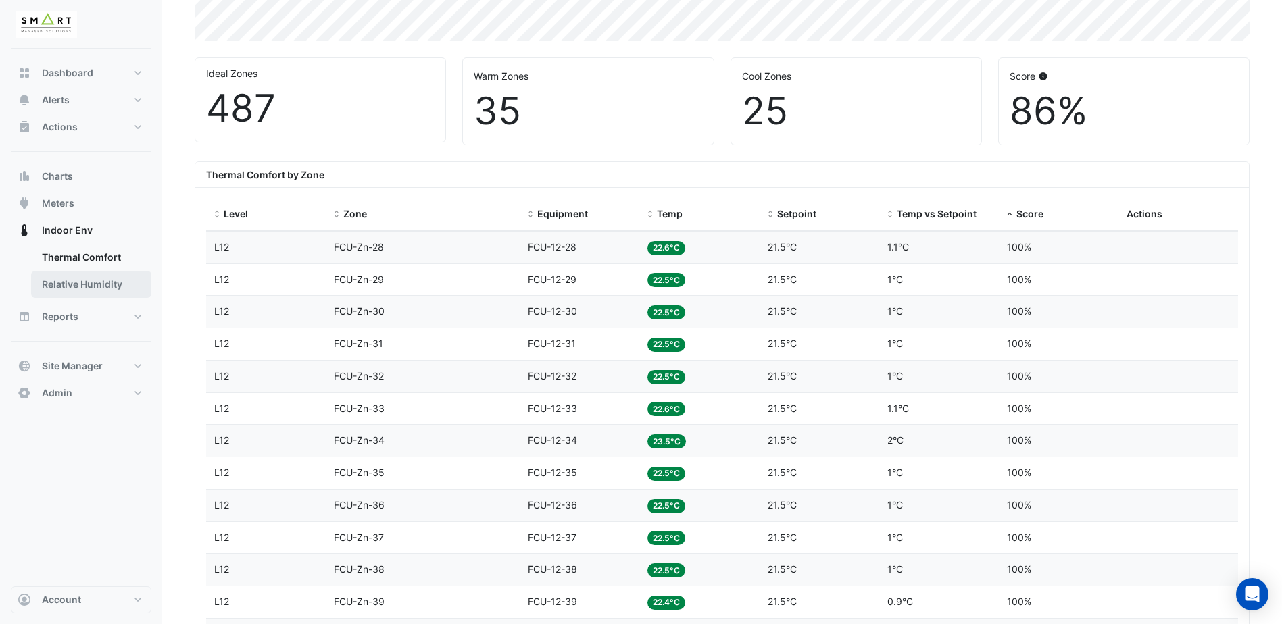
click at [97, 285] on link "Relative Humidity" at bounding box center [91, 284] width 120 height 27
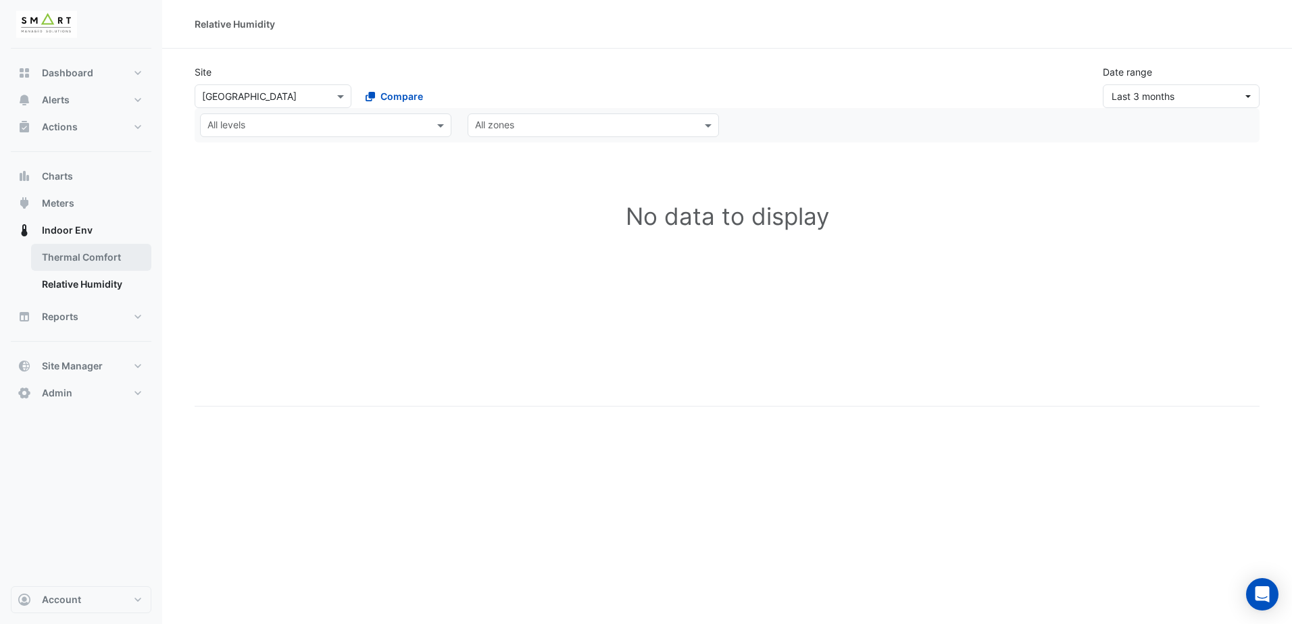
click at [94, 261] on link "Thermal Comfort" at bounding box center [91, 257] width 120 height 27
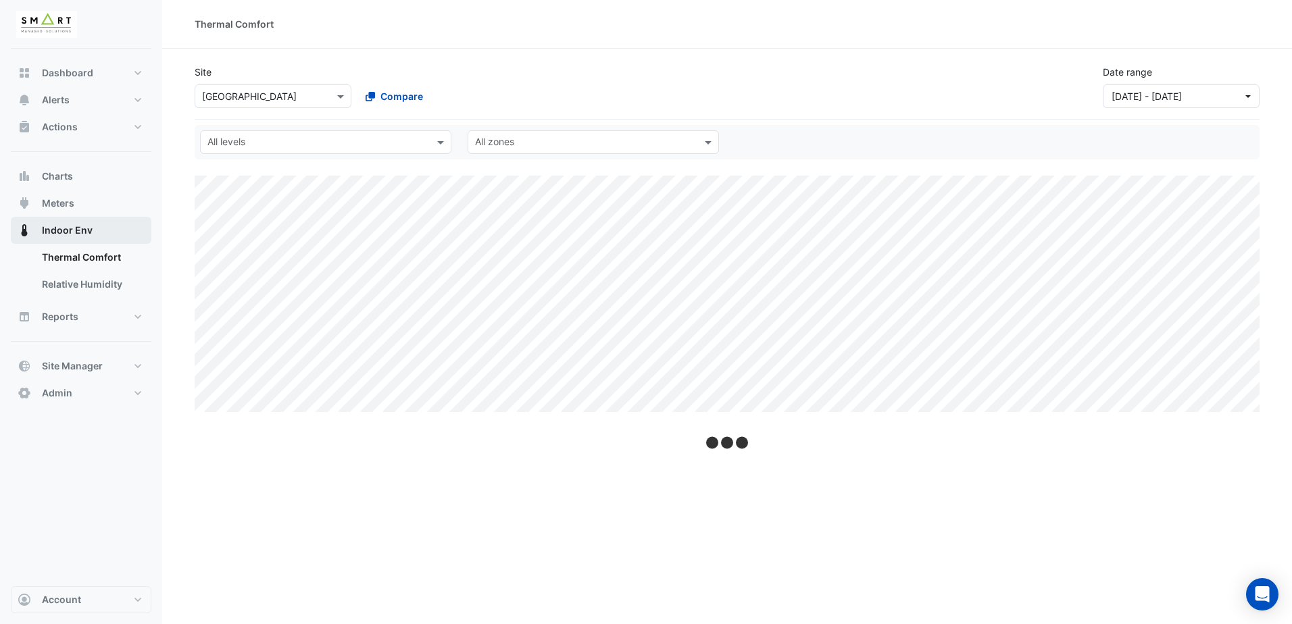
click at [64, 230] on span "Indoor Env" at bounding box center [67, 231] width 51 height 14
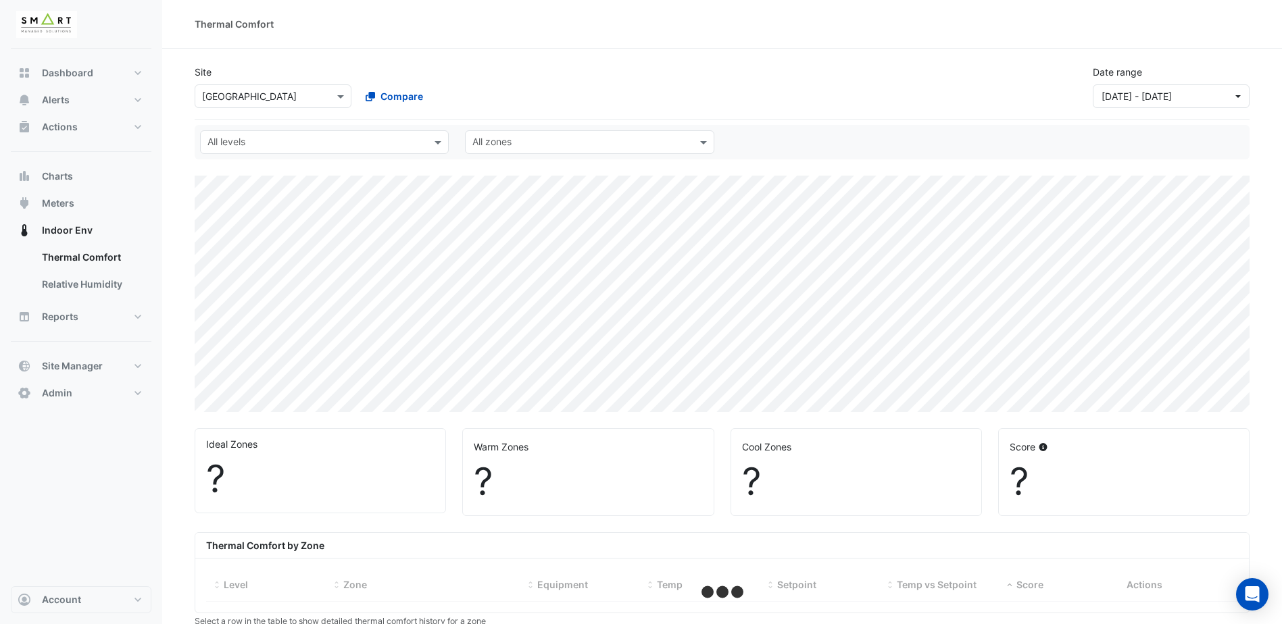
select select "***"
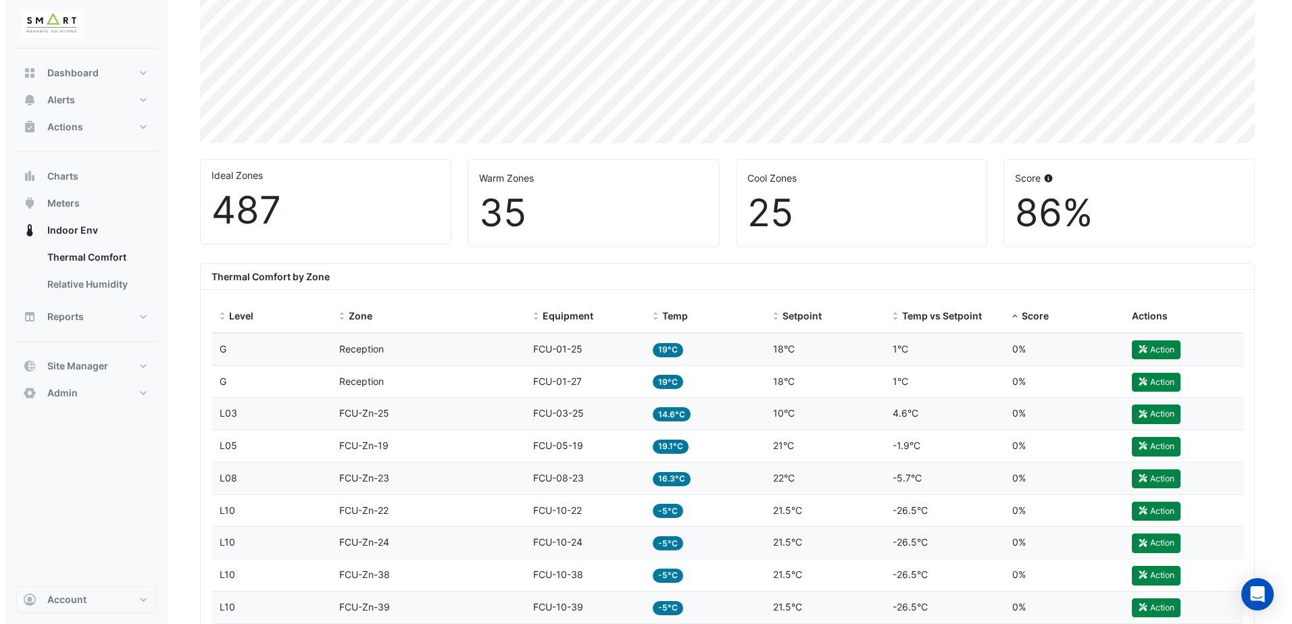
scroll to position [270, 0]
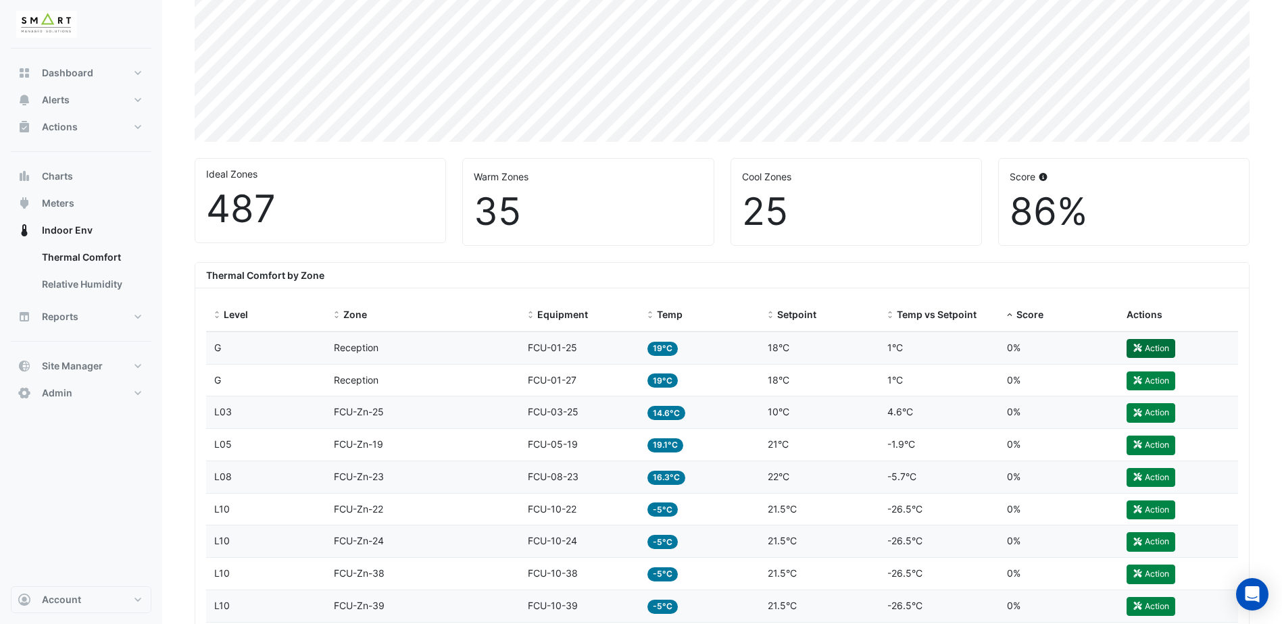
click at [1154, 347] on button "Action" at bounding box center [1151, 348] width 49 height 19
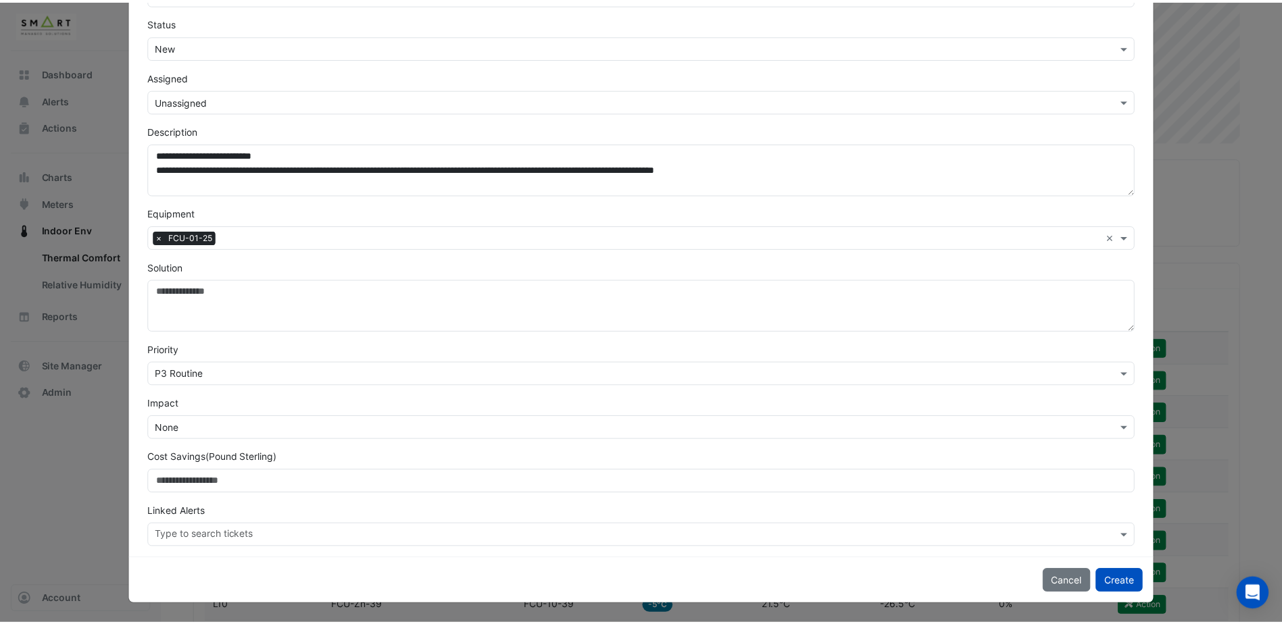
scroll to position [0, 0]
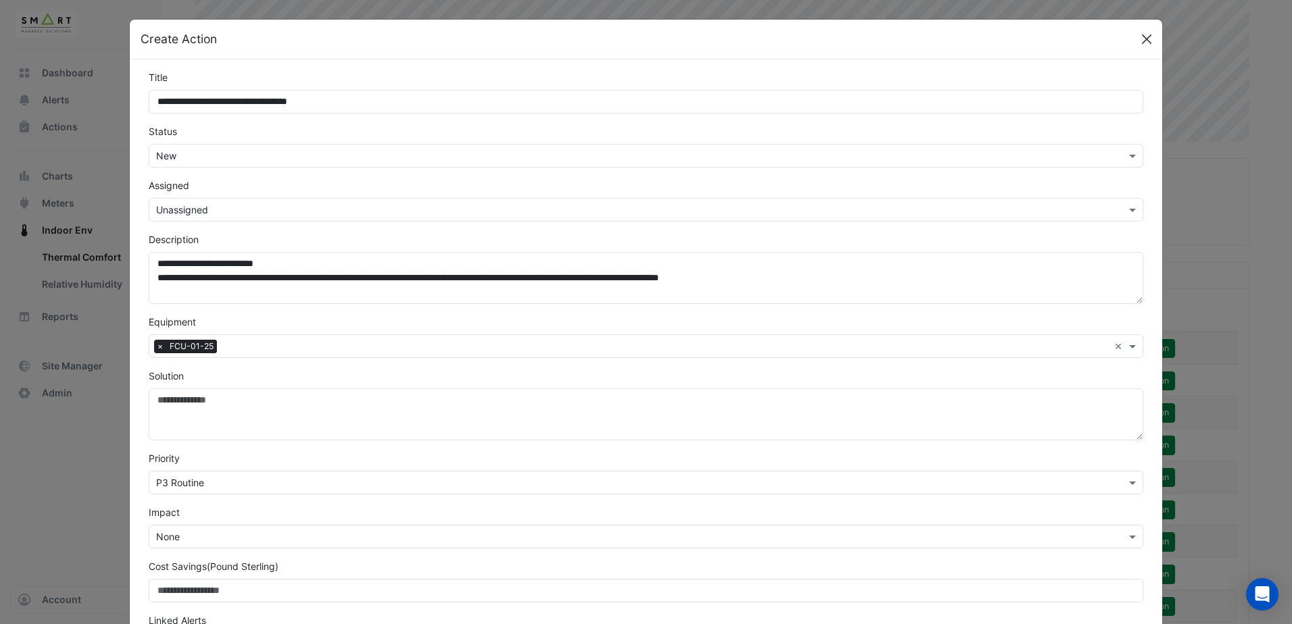
click at [1146, 36] on button "Close" at bounding box center [1147, 39] width 20 height 20
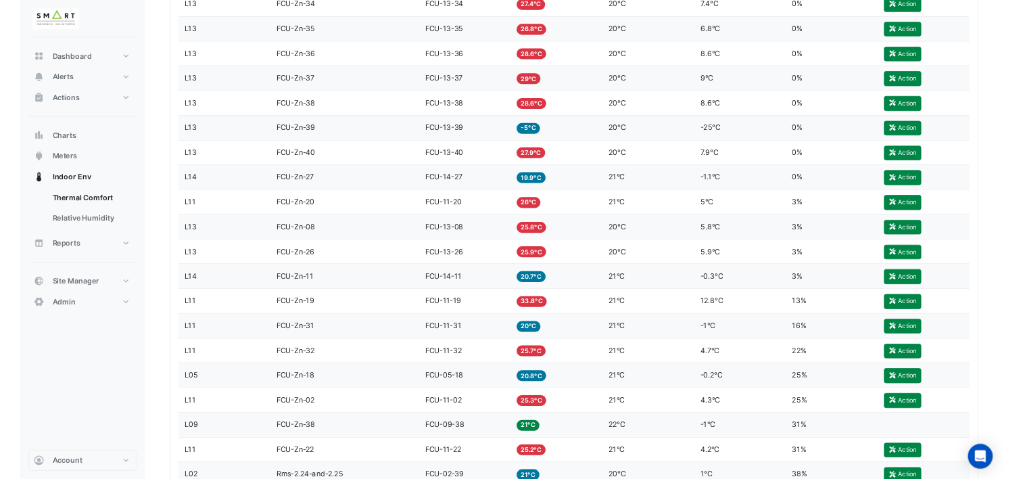
scroll to position [1757, 0]
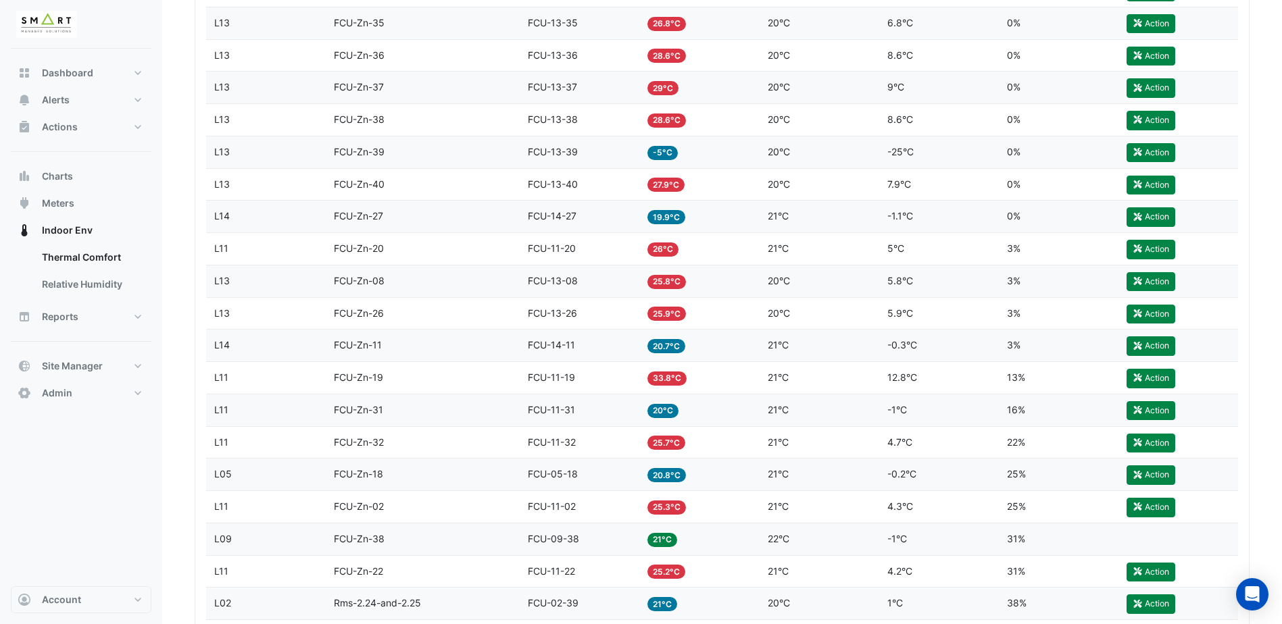
click at [668, 376] on span "33.8°C" at bounding box center [666, 379] width 39 height 14
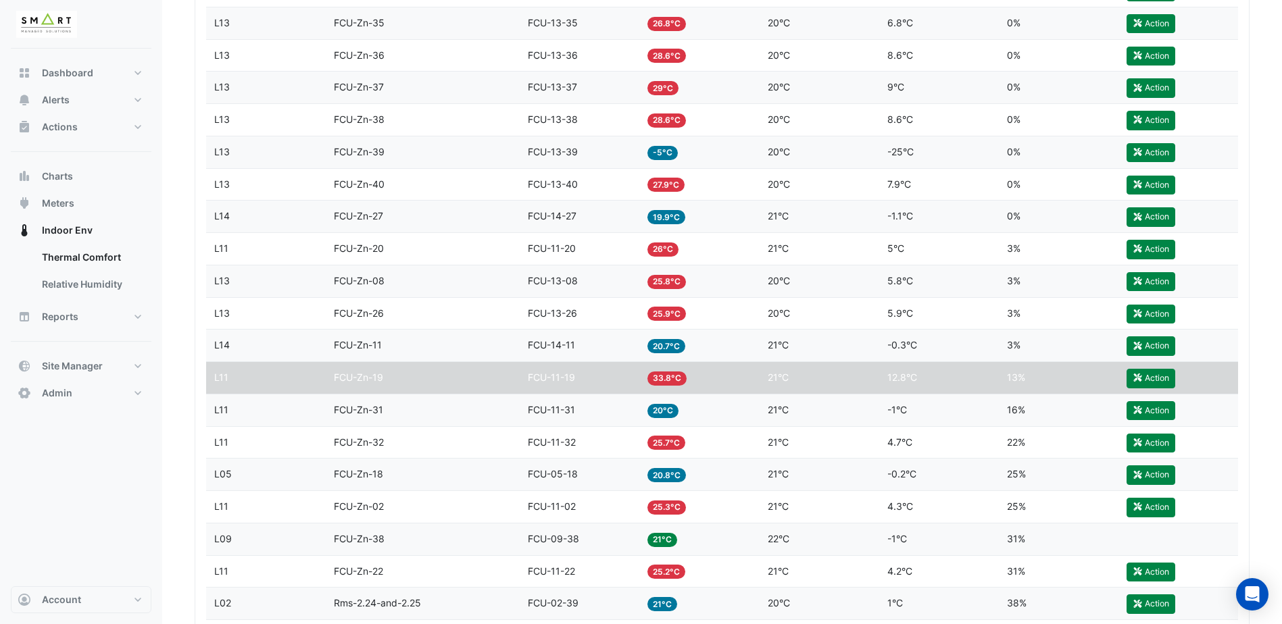
click at [354, 376] on span "FCU-Zn-19" at bounding box center [358, 377] width 49 height 11
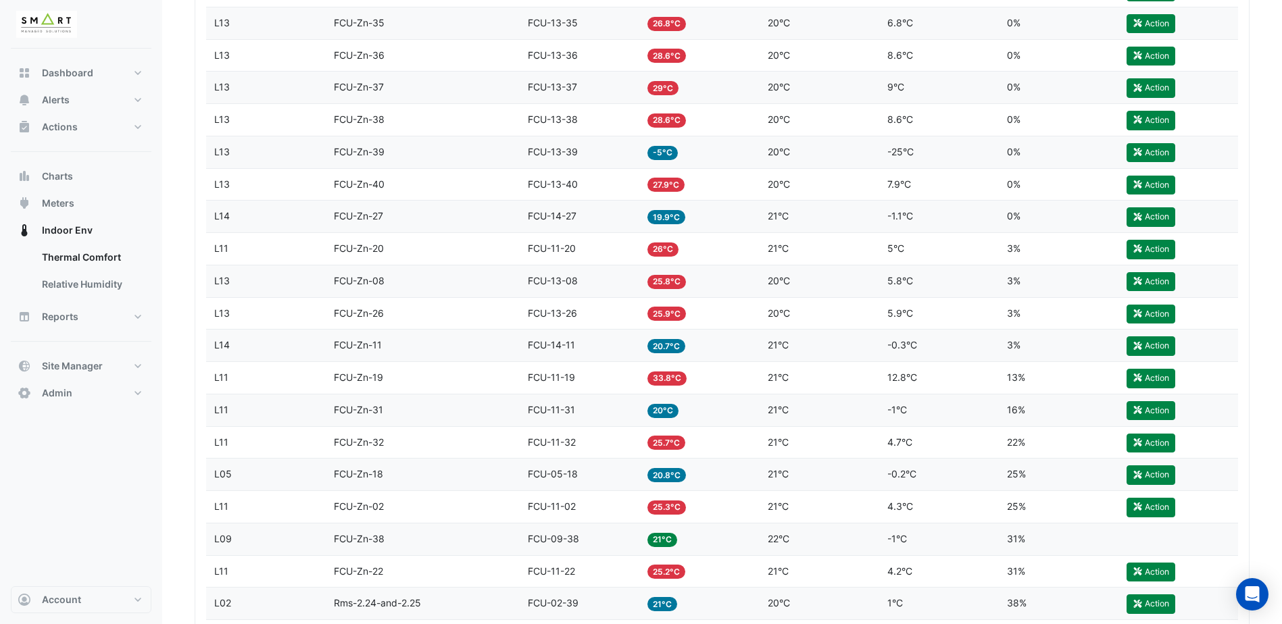
click at [679, 373] on span "33.8°C" at bounding box center [666, 379] width 39 height 14
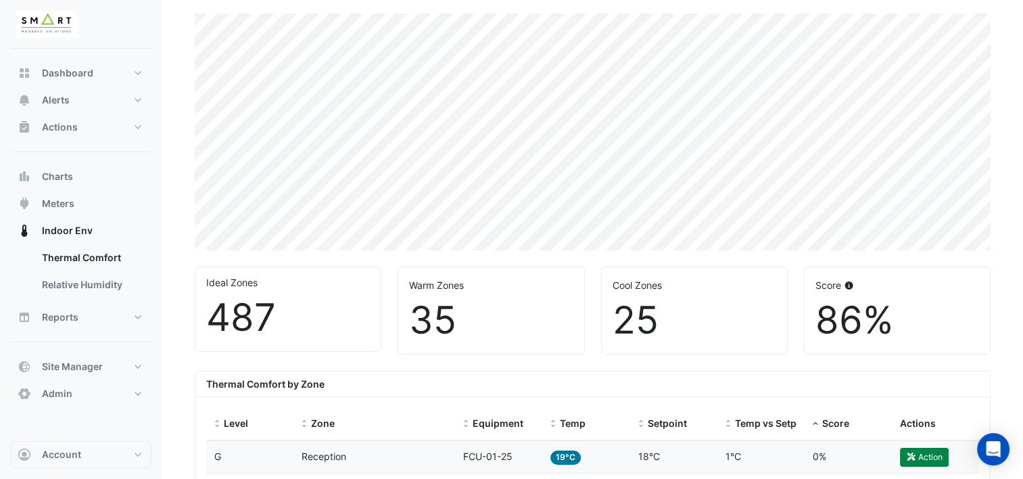
scroll to position [0, 0]
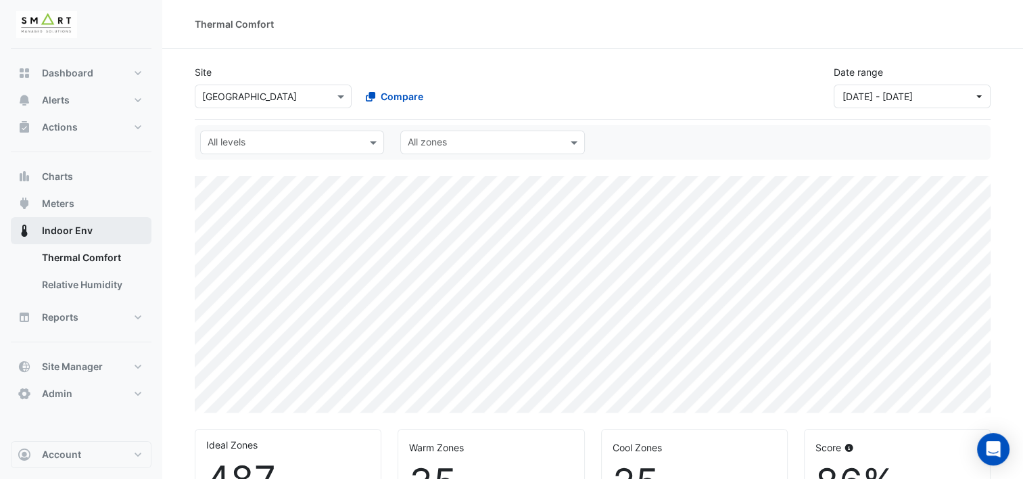
click at [53, 232] on span "Indoor Env" at bounding box center [67, 231] width 51 height 14
click at [68, 250] on link "Thermal Comfort" at bounding box center [91, 257] width 120 height 27
click at [971, 95] on span "[DATE] - [DATE]" at bounding box center [907, 96] width 131 height 14
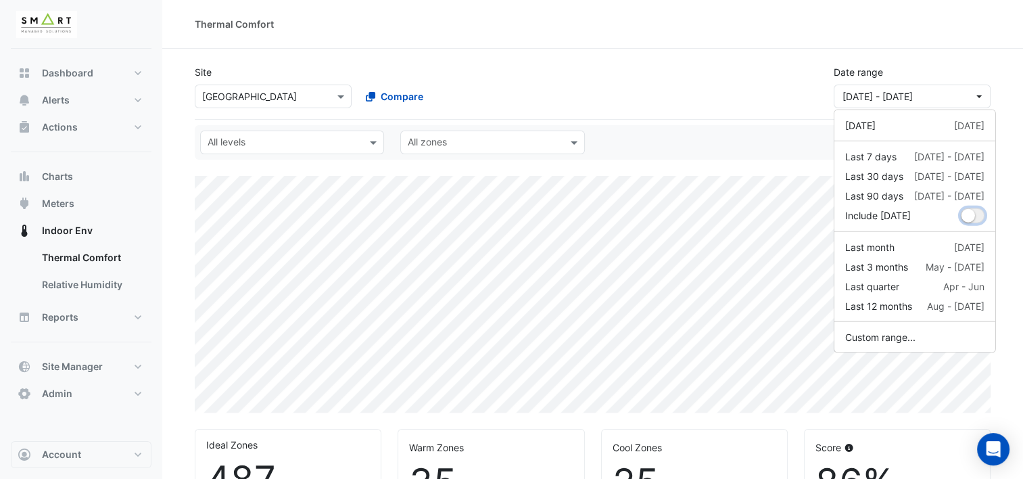
click at [975, 218] on button "dropDown" at bounding box center [972, 215] width 24 height 15
click at [879, 335] on button "Custom range..." at bounding box center [914, 337] width 161 height 20
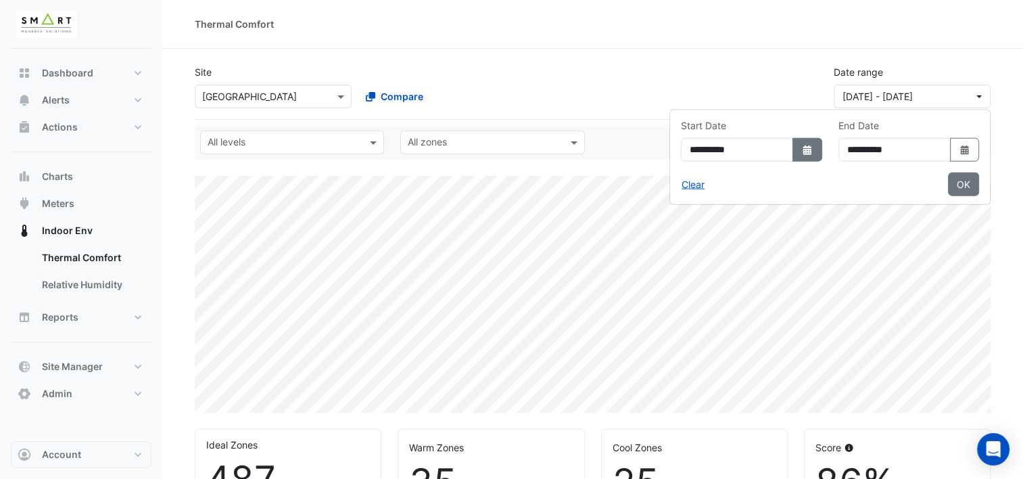
click at [792, 138] on button "Select Date" at bounding box center [807, 150] width 30 height 24
select select "*"
select select "****"
click at [683, 264] on div "14" at bounding box center [691, 264] width 22 height 22
type input "**********"
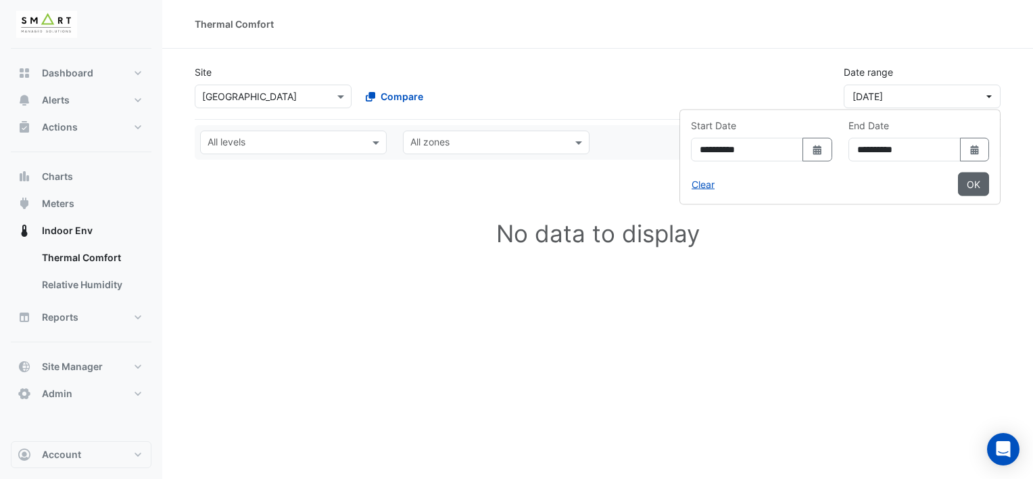
click at [971, 184] on button "OK" at bounding box center [973, 184] width 31 height 24
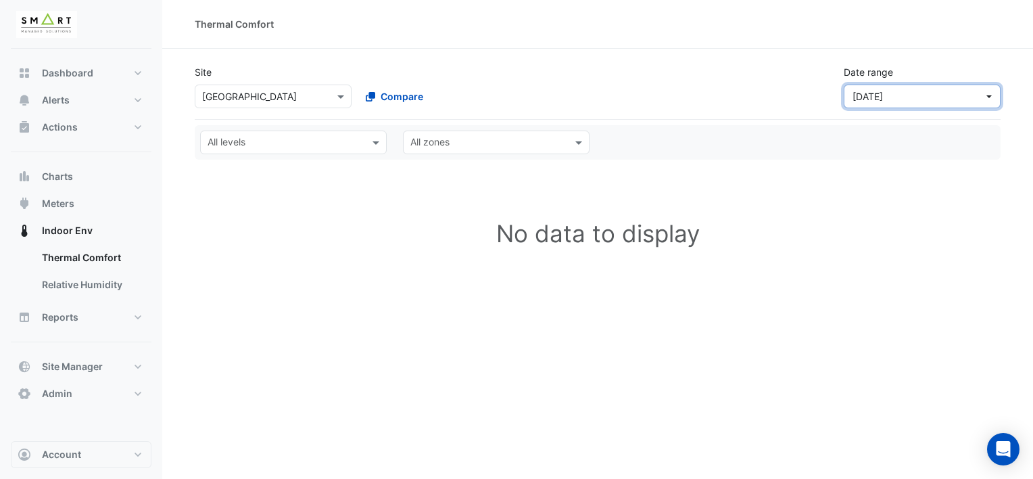
click at [912, 94] on span "[DATE]" at bounding box center [917, 96] width 131 height 14
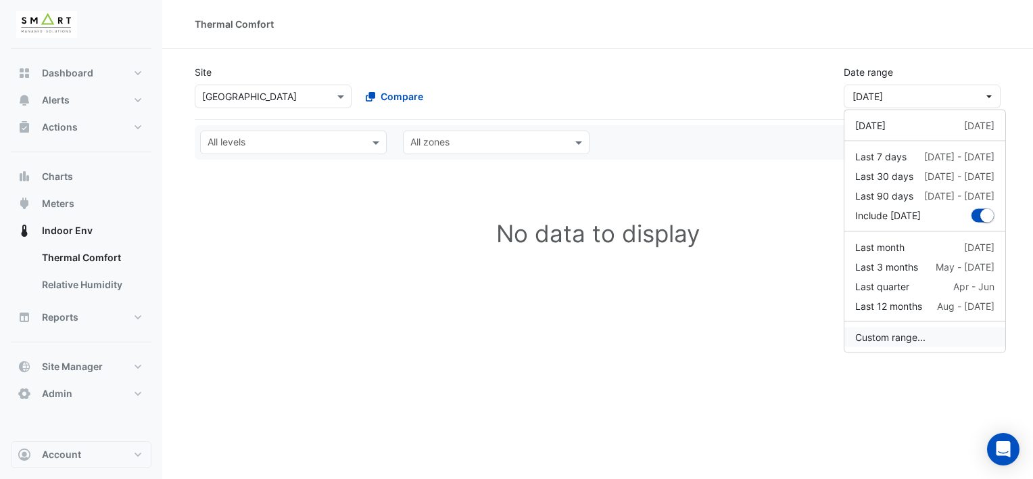
click at [884, 333] on button "Custom range..." at bounding box center [924, 337] width 161 height 20
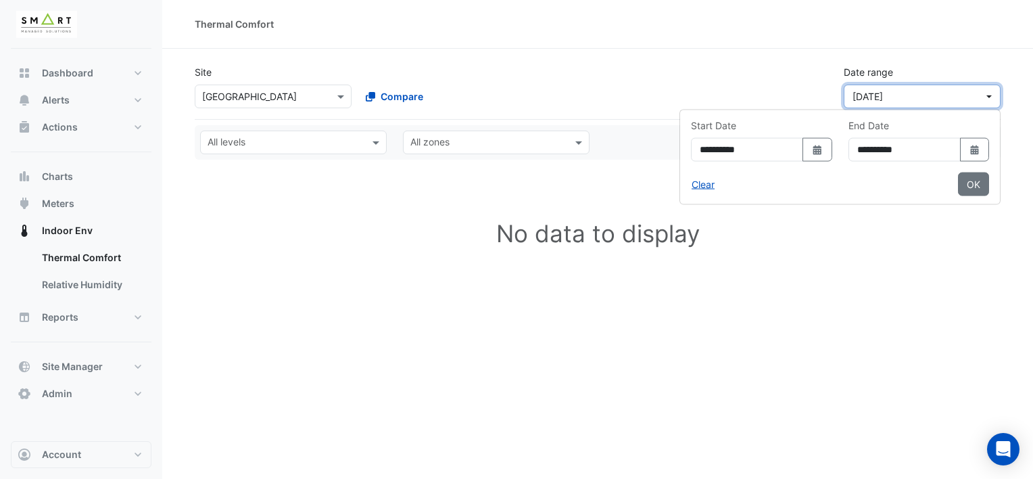
click at [922, 100] on span "[DATE]" at bounding box center [917, 96] width 131 height 14
click at [944, 99] on span "[DATE]" at bounding box center [917, 96] width 131 height 14
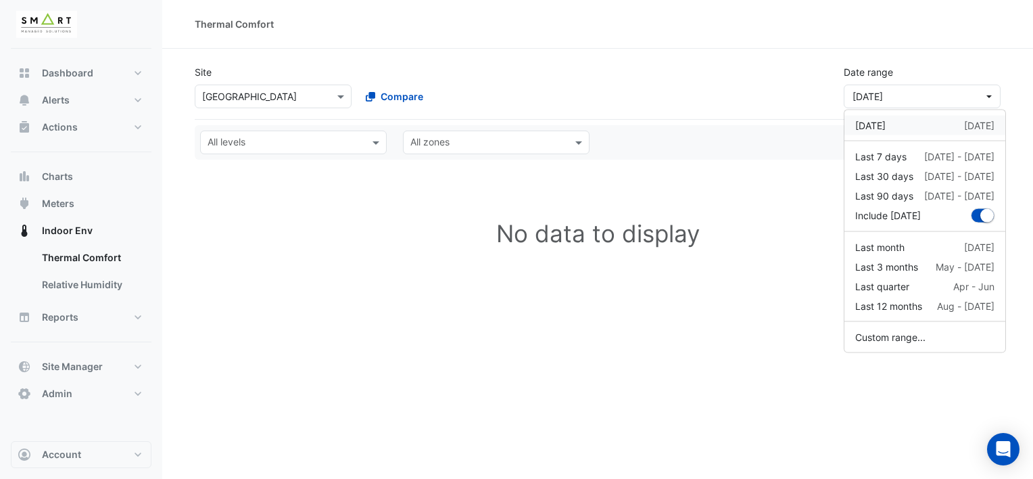
click at [944, 116] on button "[DATE] [DATE]" at bounding box center [924, 126] width 161 height 20
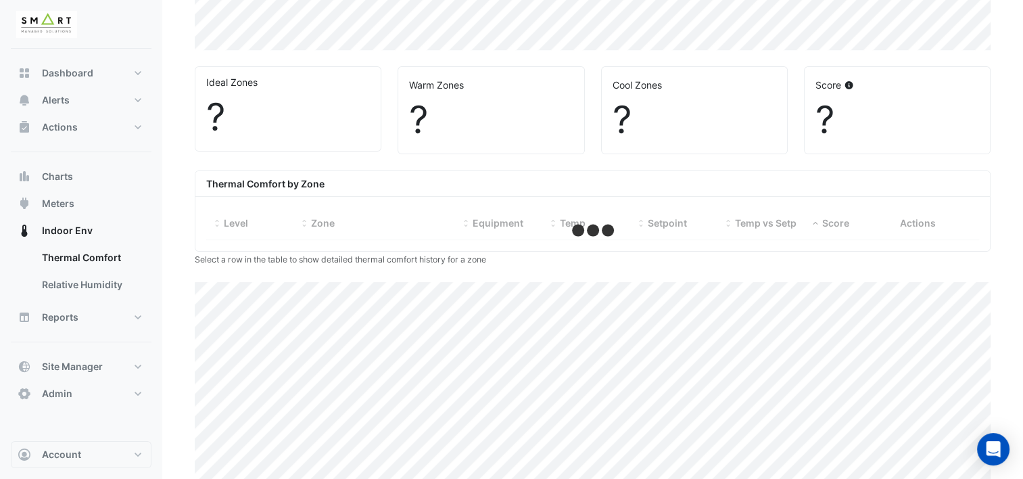
scroll to position [417, 0]
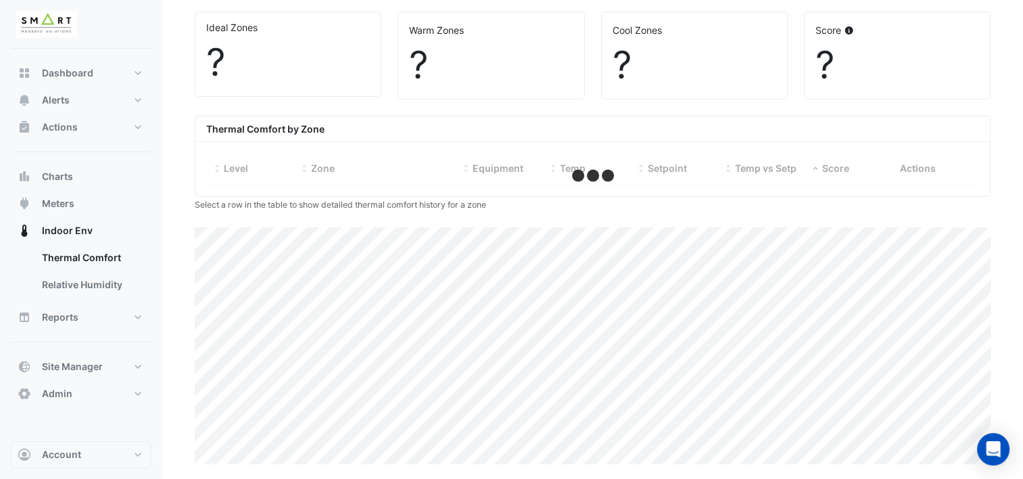
select select "***"
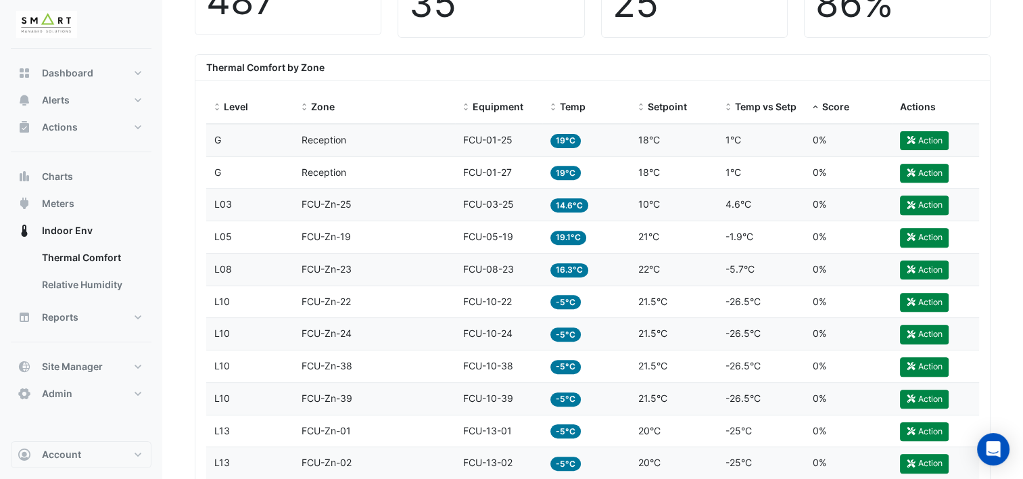
scroll to position [485, 0]
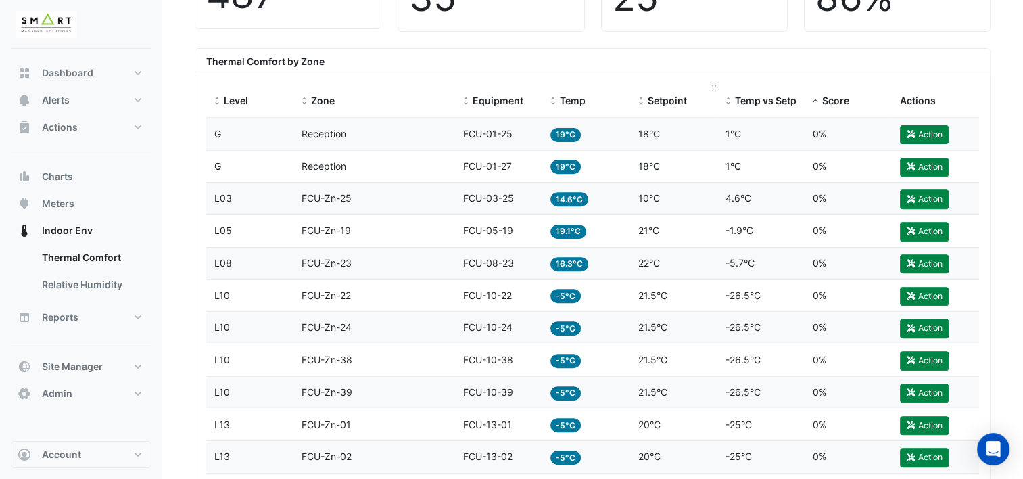
click at [657, 99] on span "Setpoint" at bounding box center [666, 100] width 39 height 11
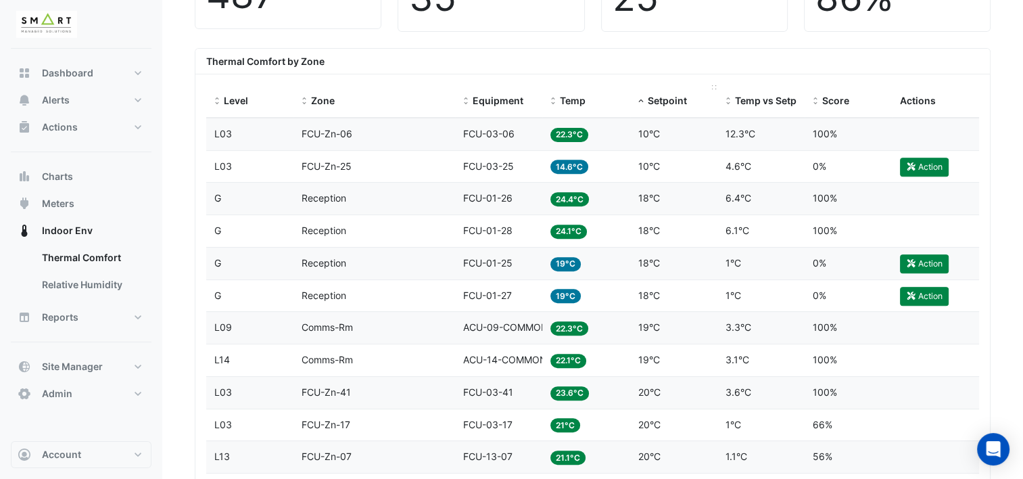
click at [657, 99] on span "Setpoint" at bounding box center [666, 100] width 39 height 11
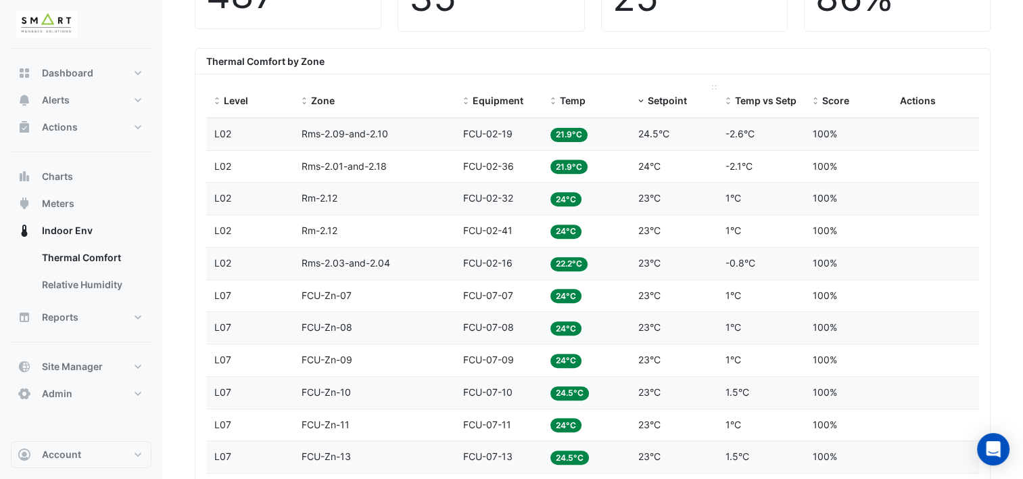
click at [657, 99] on span "Setpoint" at bounding box center [666, 100] width 39 height 11
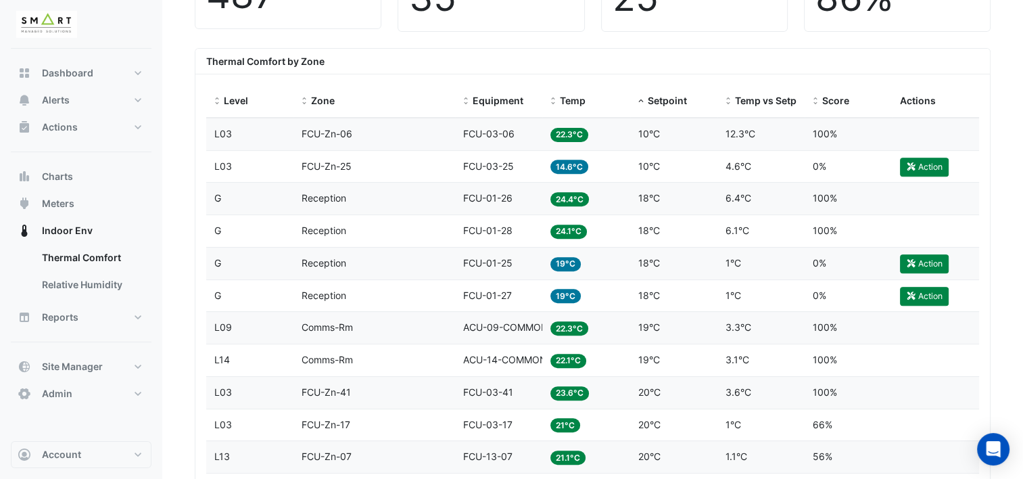
scroll to position [485, 0]
